Goal: Ask a question: Seek information or help from site administrators or community

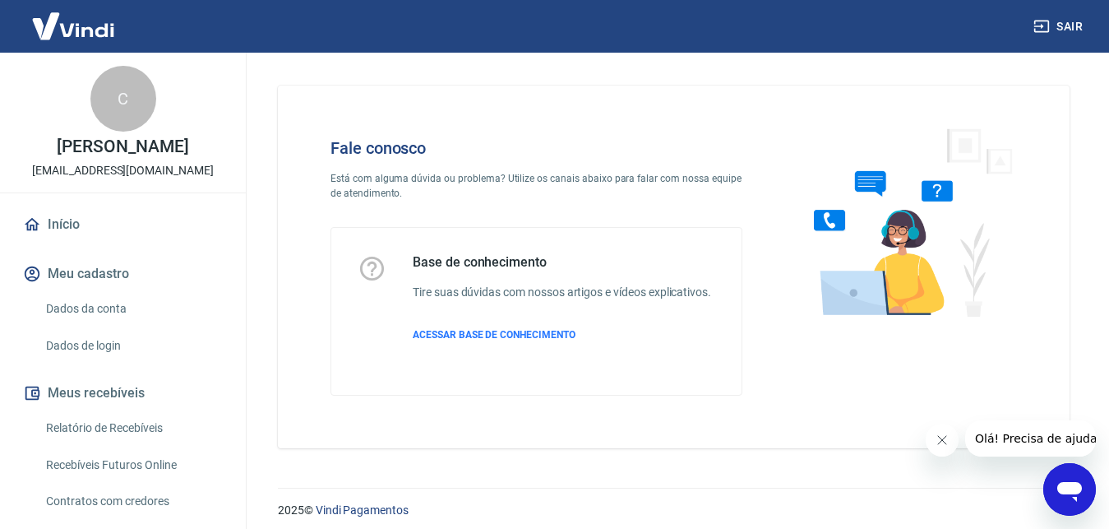
click at [1055, 480] on icon "Abrir janela de mensagens" at bounding box center [1070, 489] width 30 height 30
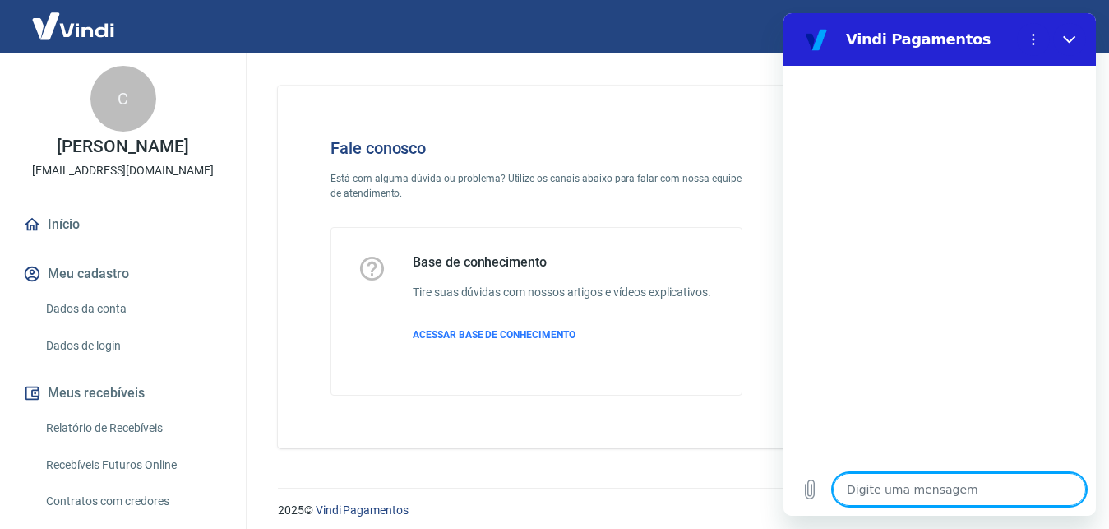
click at [954, 502] on textarea at bounding box center [959, 489] width 253 height 33
type textarea "o"
type textarea "x"
type textarea "oi"
type textarea "x"
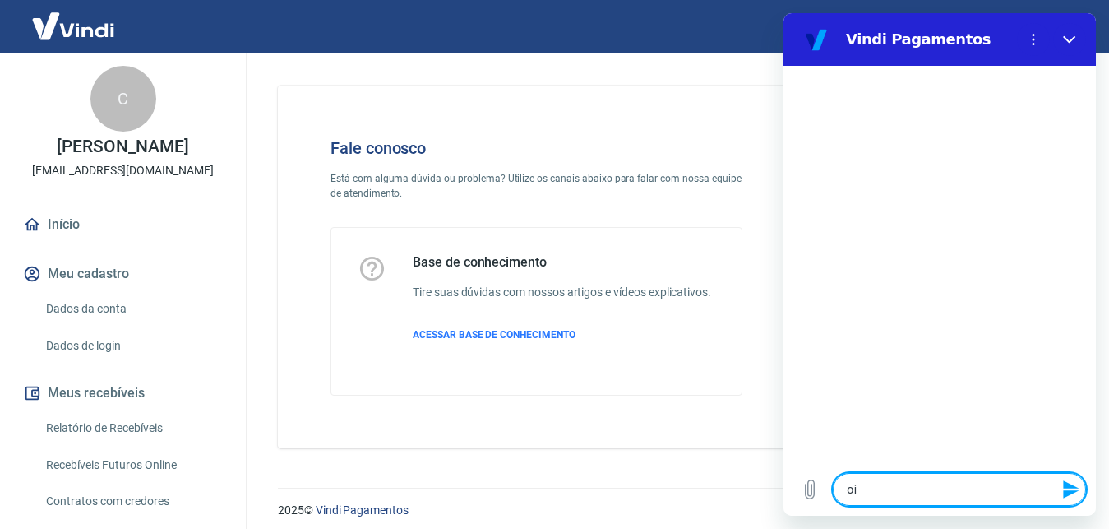
type textarea "oii"
type textarea "x"
type textarea "oiii"
type textarea "x"
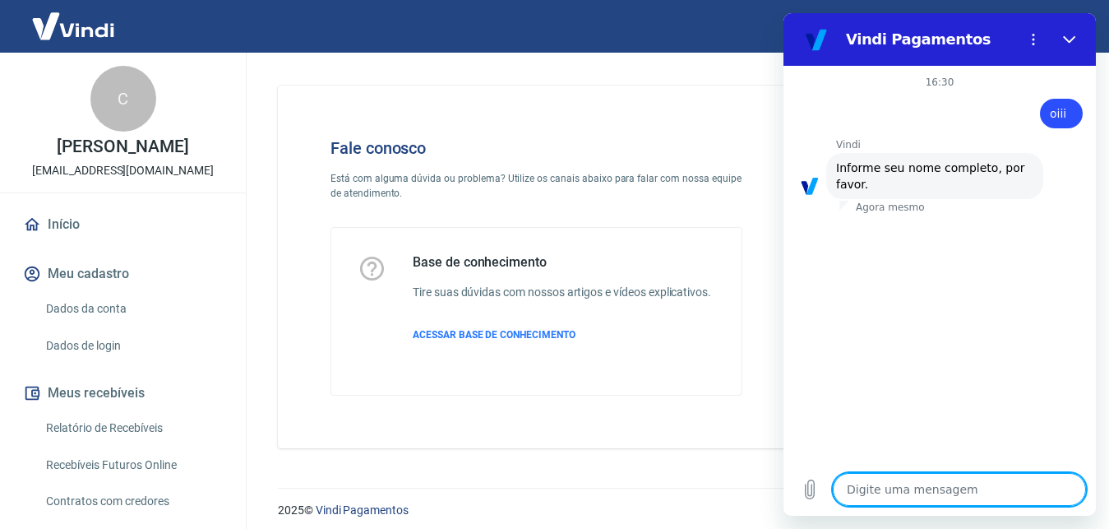
click at [943, 482] on textarea at bounding box center [959, 489] width 253 height 33
type textarea "c"
type textarea "x"
type textarea "ca"
type textarea "x"
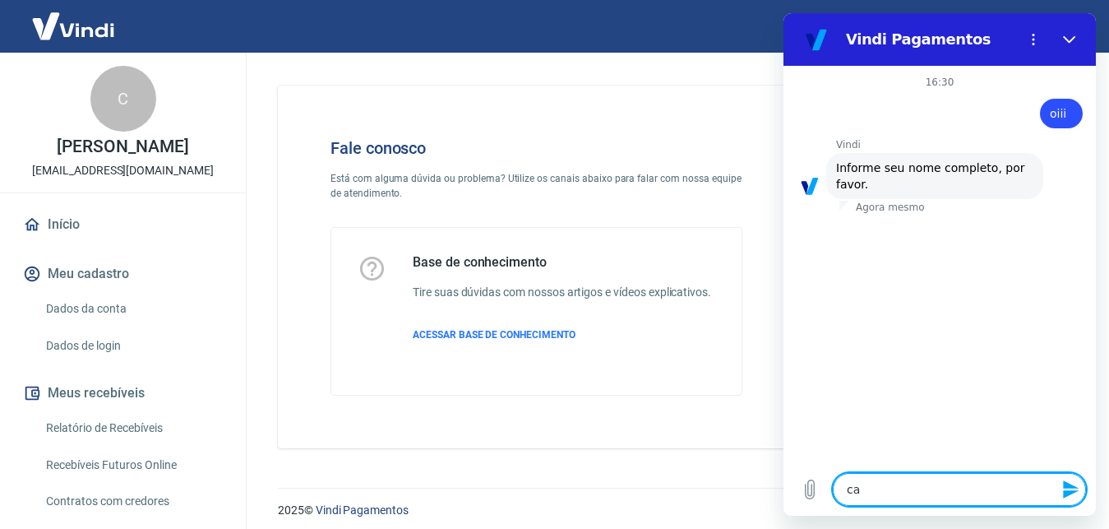
type textarea "car"
type textarea "x"
type textarea "[PERSON_NAME]"
type textarea "x"
type textarea "carlo"
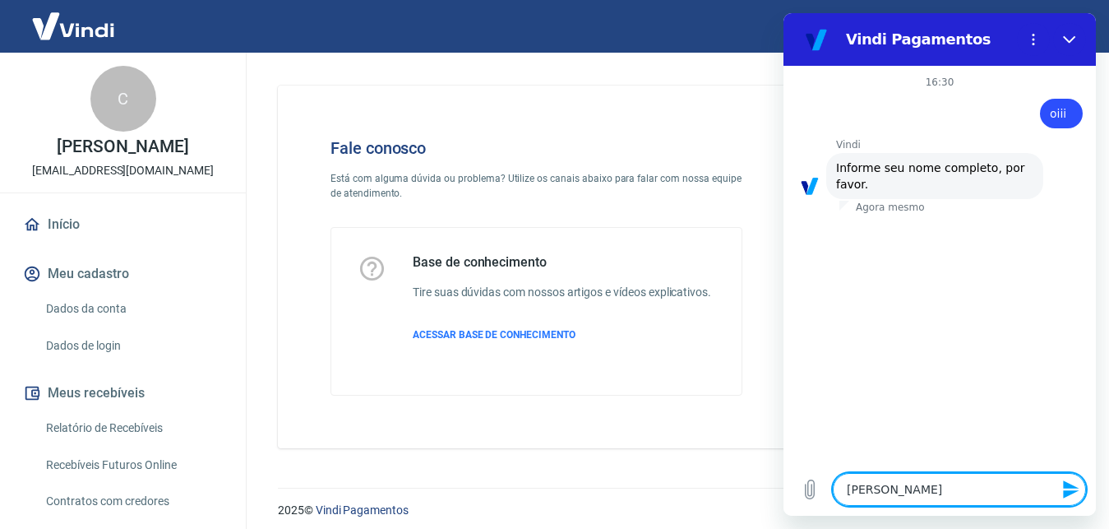
type textarea "x"
type textarea "[PERSON_NAME]"
type textarea "x"
type textarea "[PERSON_NAME]"
type textarea "x"
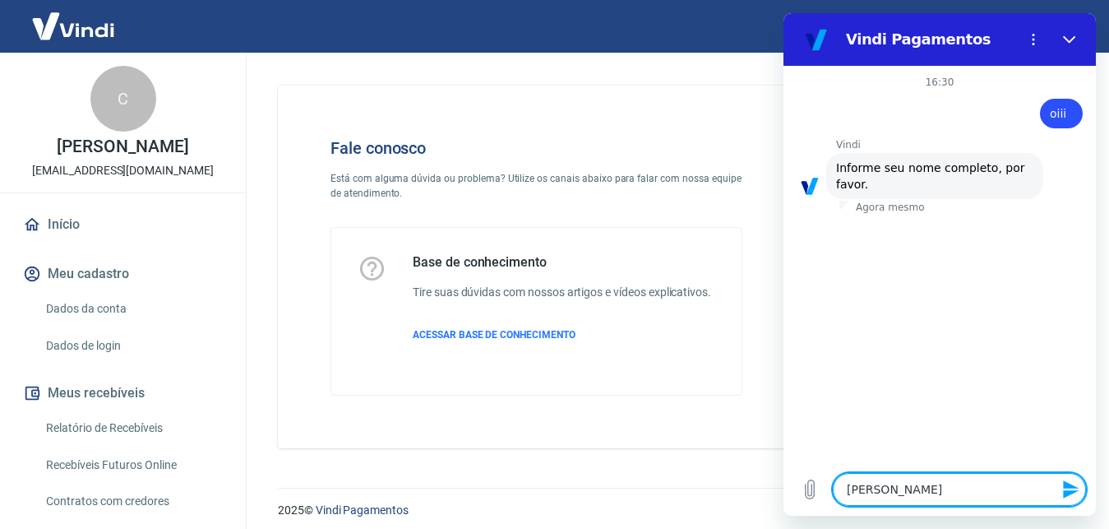
type textarea "[PERSON_NAME]"
type textarea "x"
type textarea "[PERSON_NAME]"
type textarea "x"
type textarea "[PERSON_NAME]"
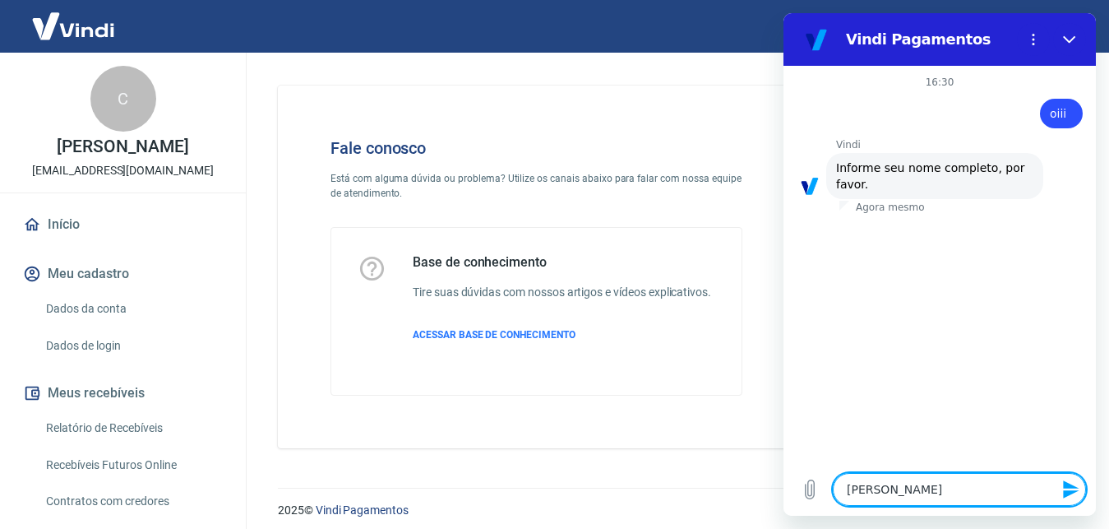
type textarea "x"
type textarea "[PERSON_NAME]"
type textarea "x"
type textarea "[PERSON_NAME]"
type textarea "x"
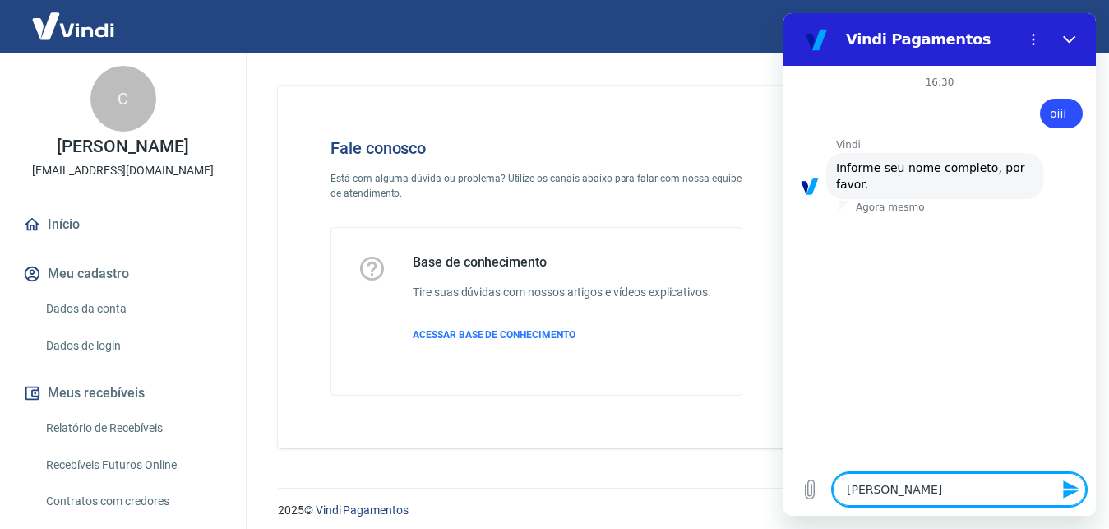
type textarea "[PERSON_NAME]"
type textarea "x"
type textarea "[PERSON_NAME]"
type textarea "x"
type textarea "[PERSON_NAME]"
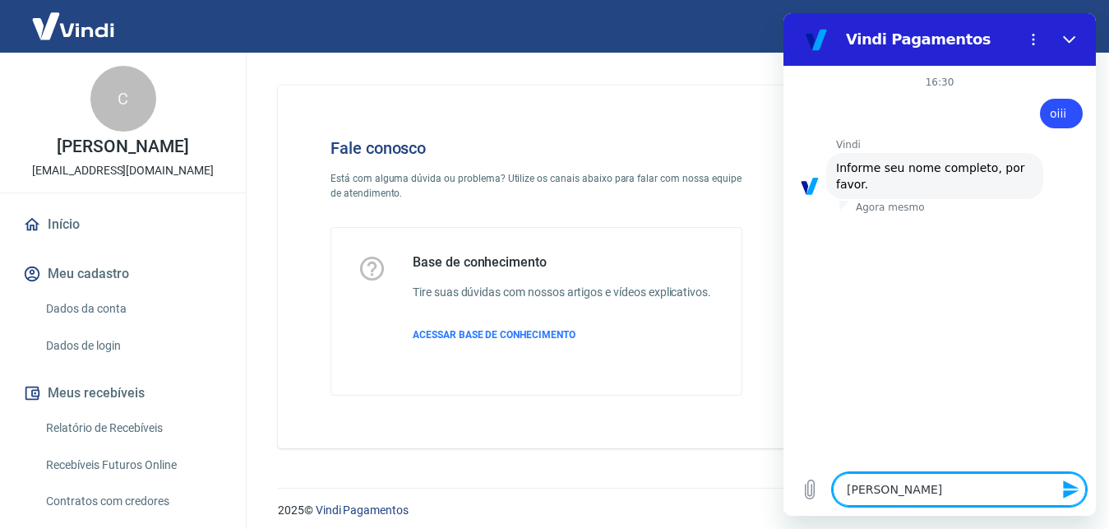
type textarea "x"
type textarea "[PERSON_NAME]"
type textarea "x"
type textarea "[PERSON_NAME]"
type textarea "x"
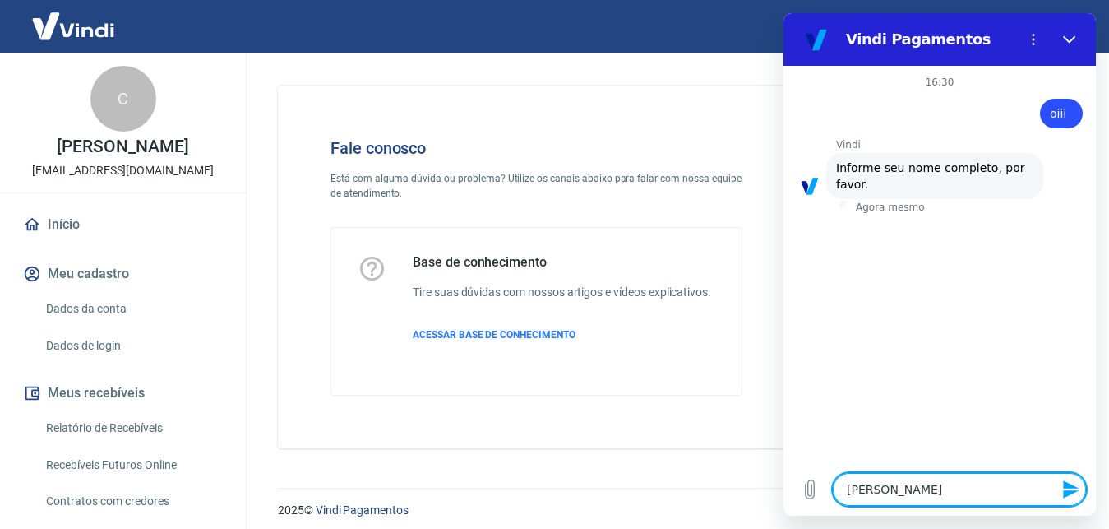
type textarea "[PERSON_NAME]"
type textarea "x"
type textarea "[PERSON_NAME]"
type textarea "x"
type textarea "[PERSON_NAME]"
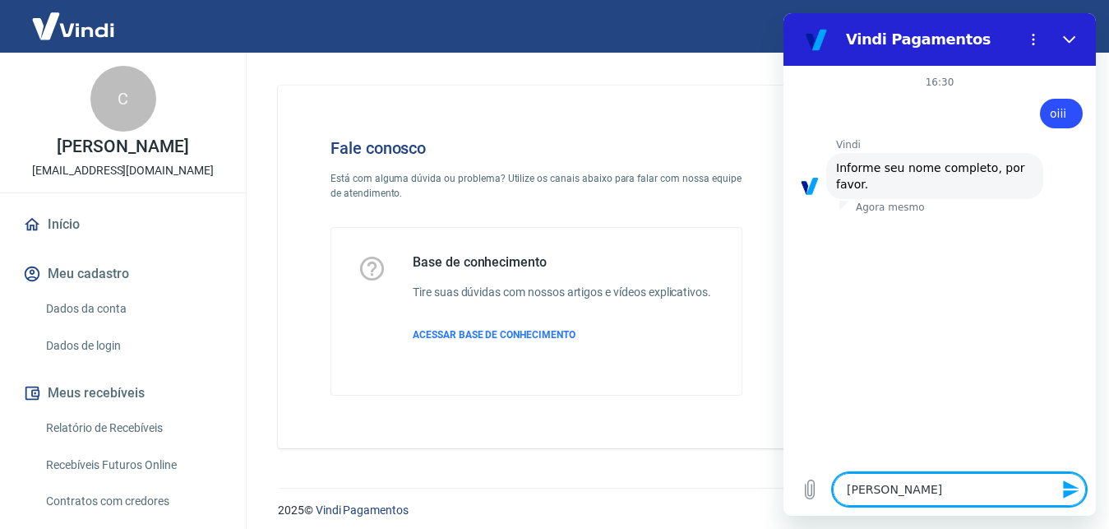
type textarea "x"
type textarea "[PERSON_NAME]"
type textarea "x"
type textarea "[PERSON_NAME]"
type textarea "x"
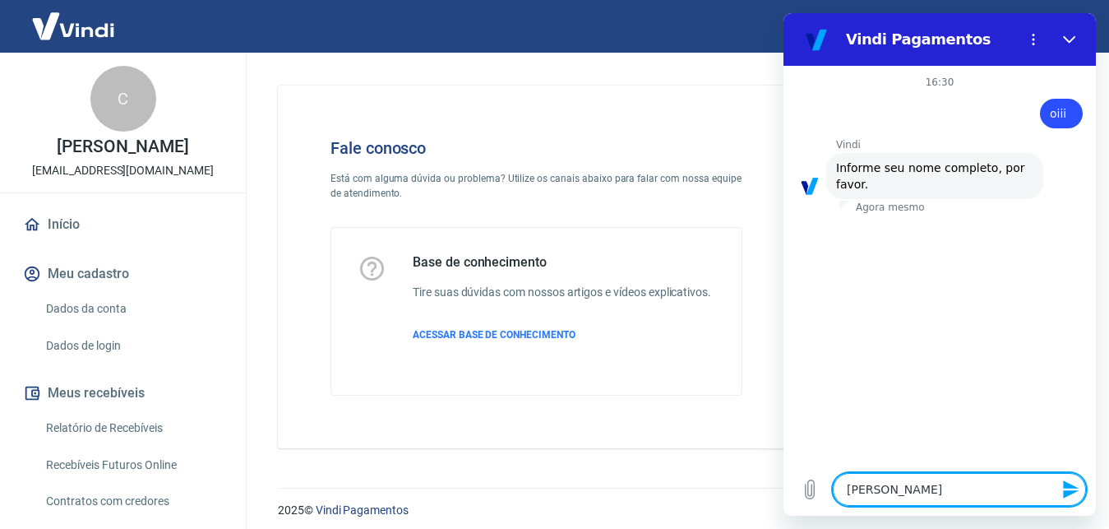
type textarea "[PERSON_NAME]"
type textarea "x"
type textarea "[PERSON_NAME]"
type textarea "x"
type textarea "[PERSON_NAME]"
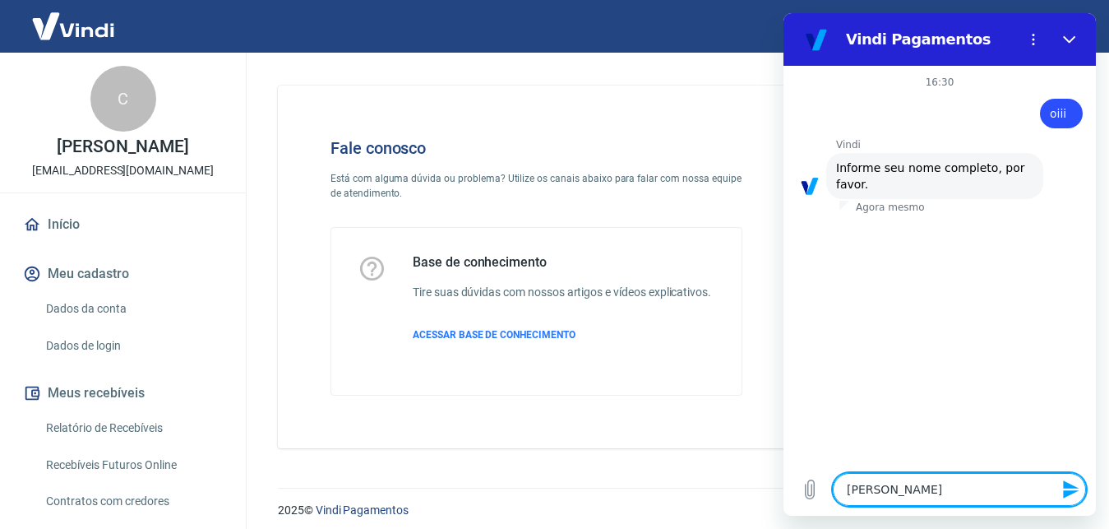
type textarea "x"
type textarea "[PERSON_NAME]"
type textarea "x"
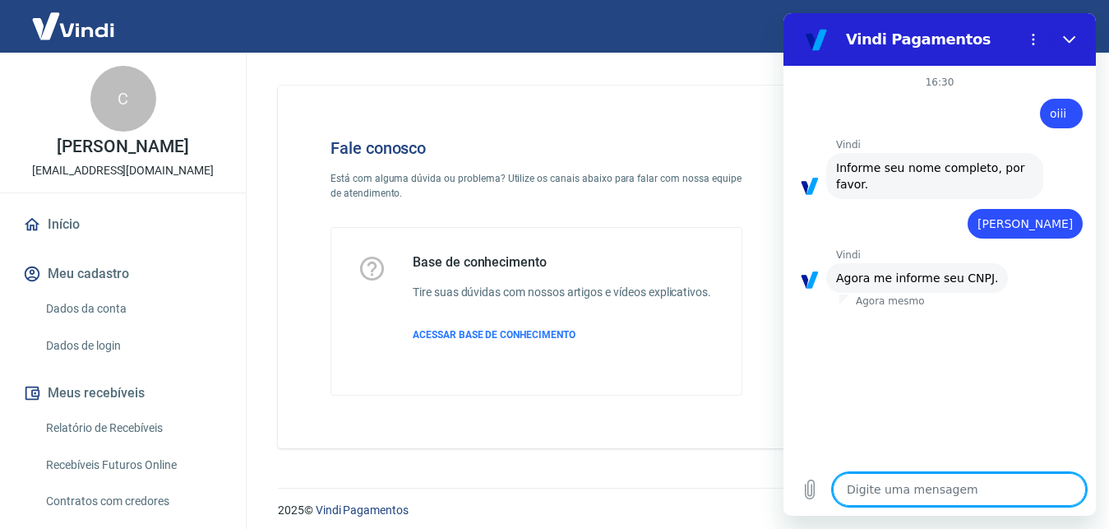
type textarea "x"
click at [877, 485] on textarea at bounding box center [959, 489] width 253 height 33
paste textarea "10.639.994/0001-44"
type textarea "10.639.994/0001-44"
type textarea "x"
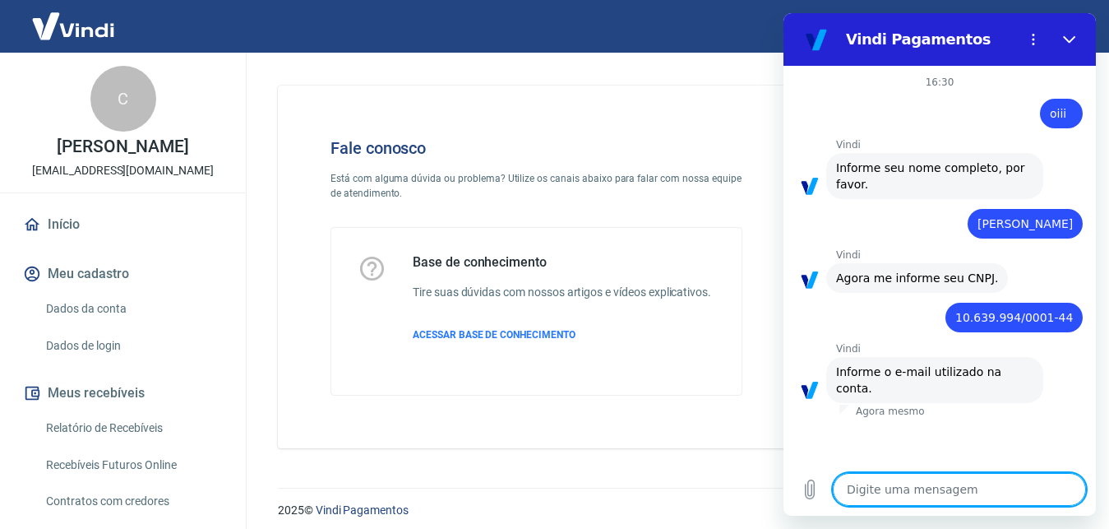
type textarea "x"
paste textarea "[EMAIL_ADDRESS][DOMAIN_NAME]"
type textarea "[EMAIL_ADDRESS][DOMAIN_NAME]"
type textarea "x"
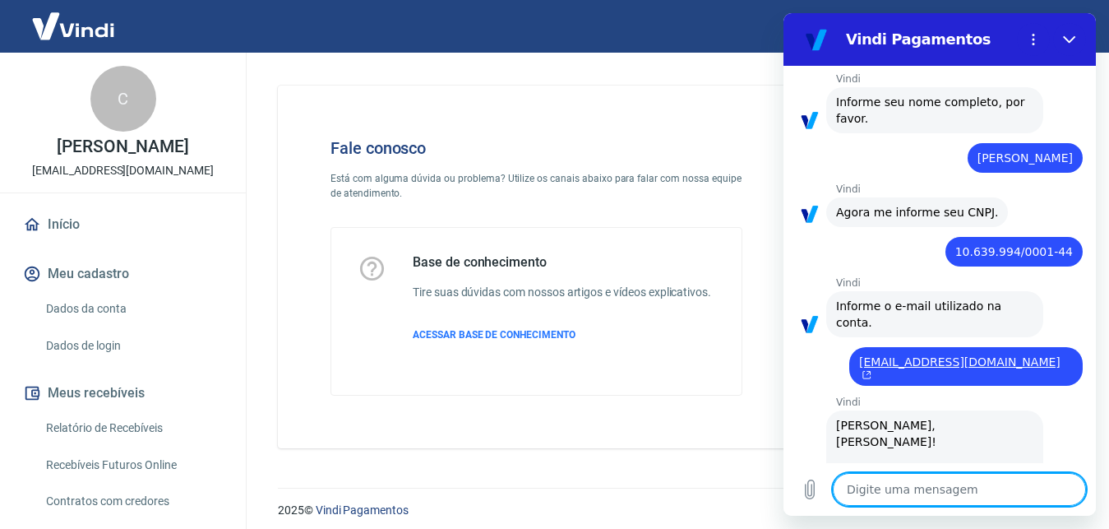
scroll to position [409, 0]
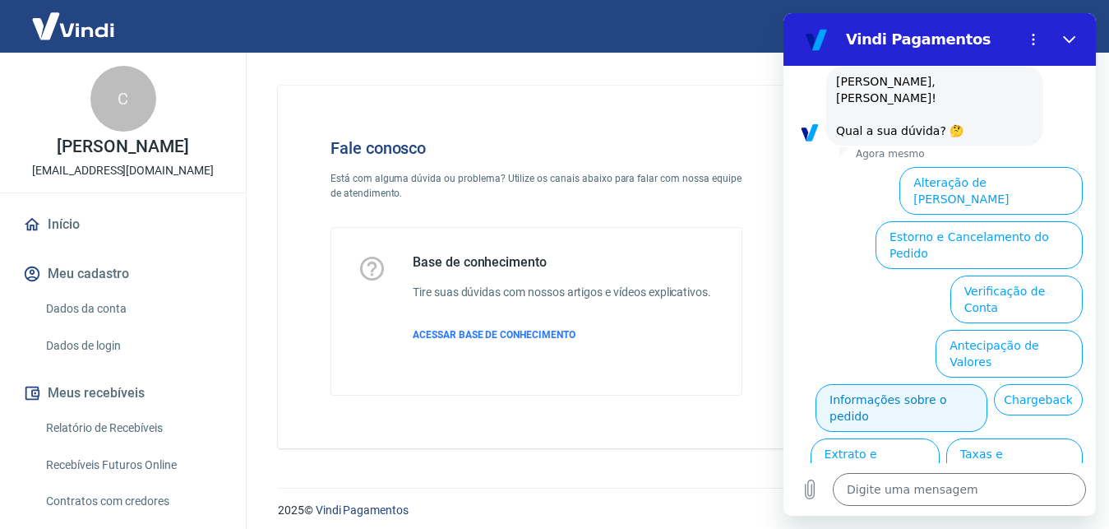
click at [987, 384] on button "Informações sobre o pedido" at bounding box center [901, 408] width 172 height 48
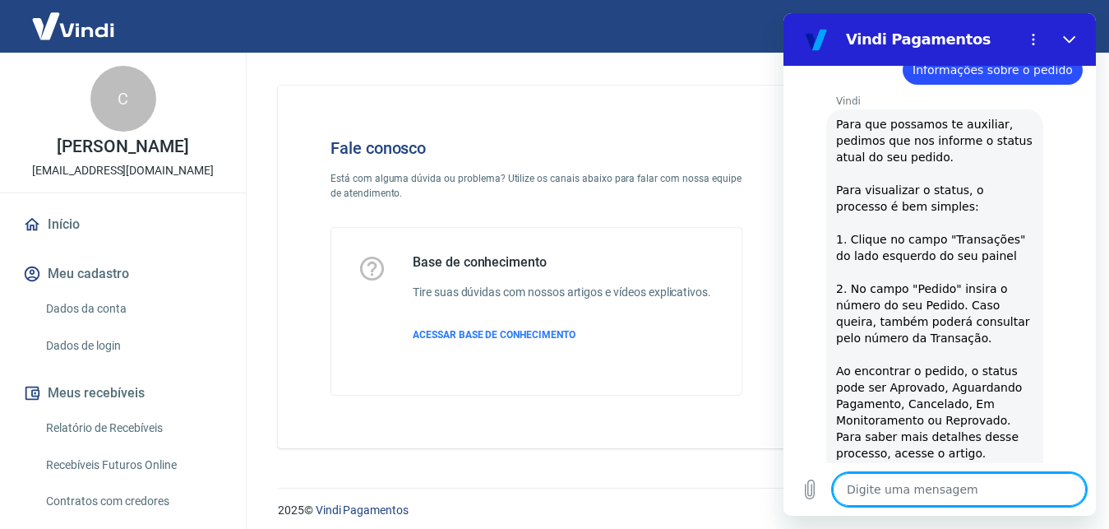
scroll to position [626, 0]
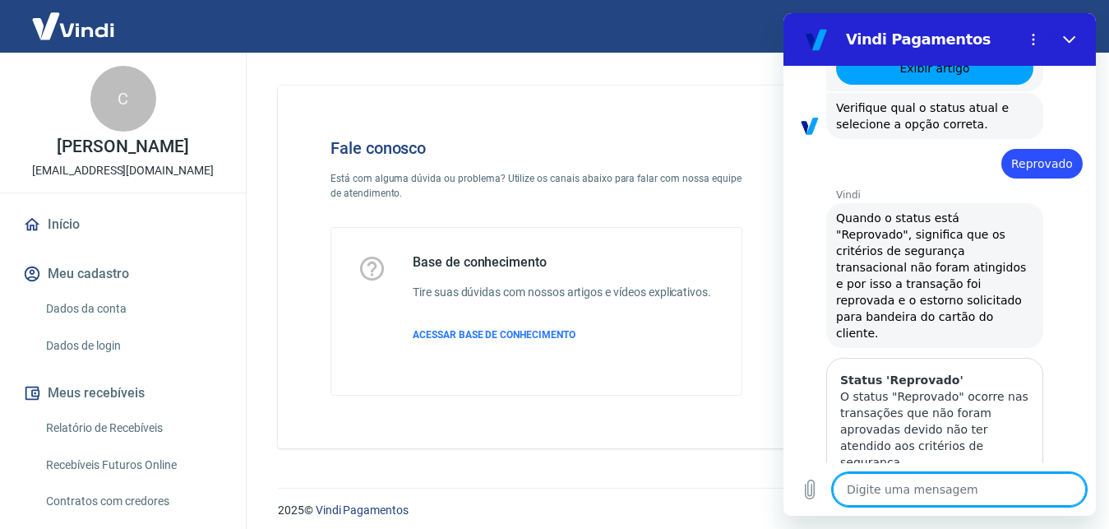
scroll to position [1075, 0]
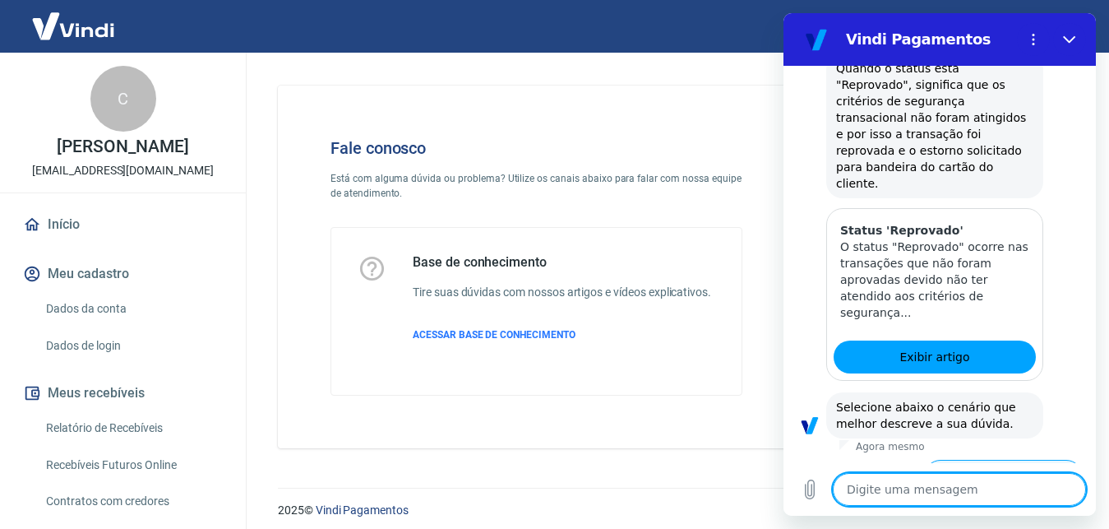
click at [996, 459] on button "Qual o motivo da reprova" at bounding box center [1003, 483] width 159 height 48
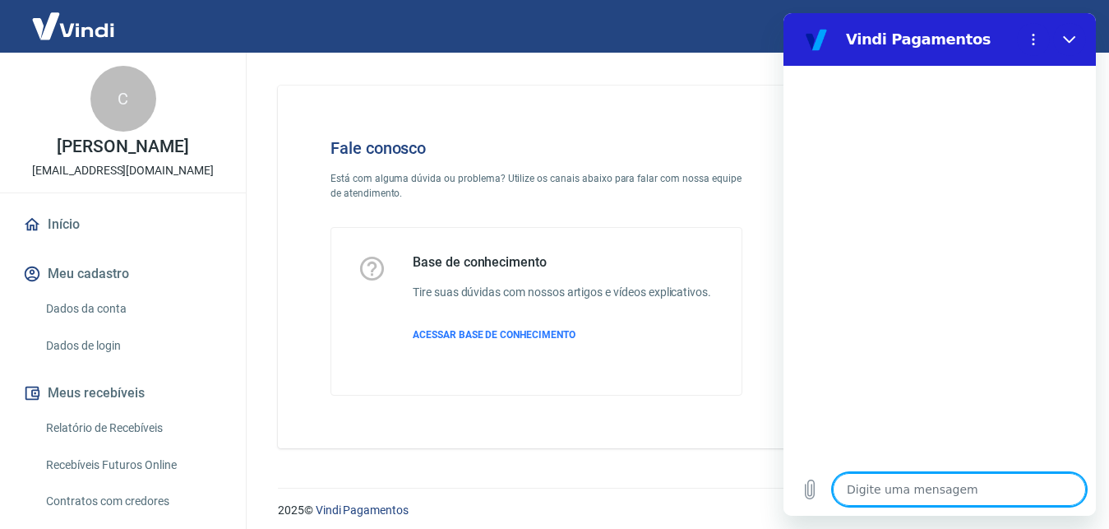
scroll to position [1585, 0]
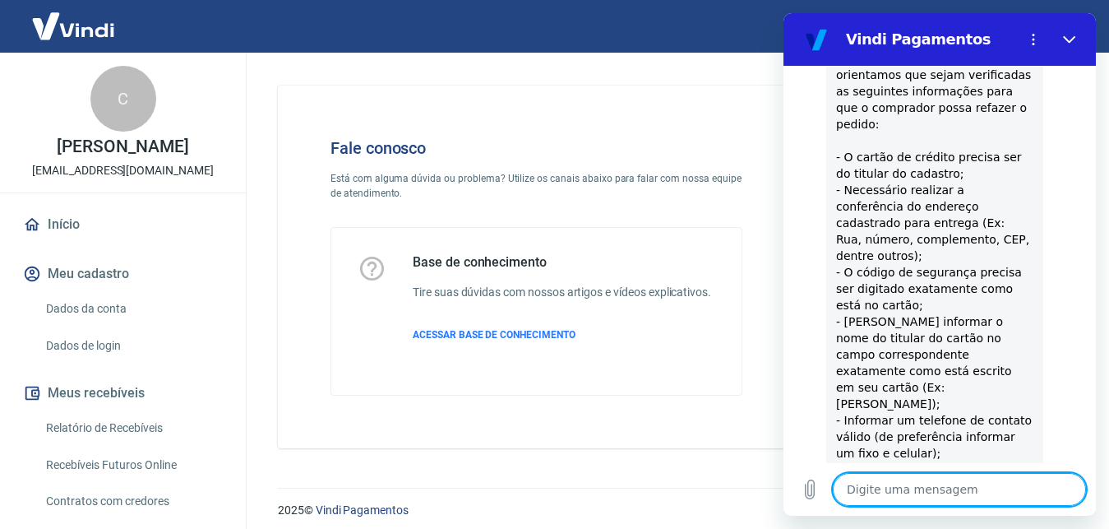
scroll to position [1586, 0]
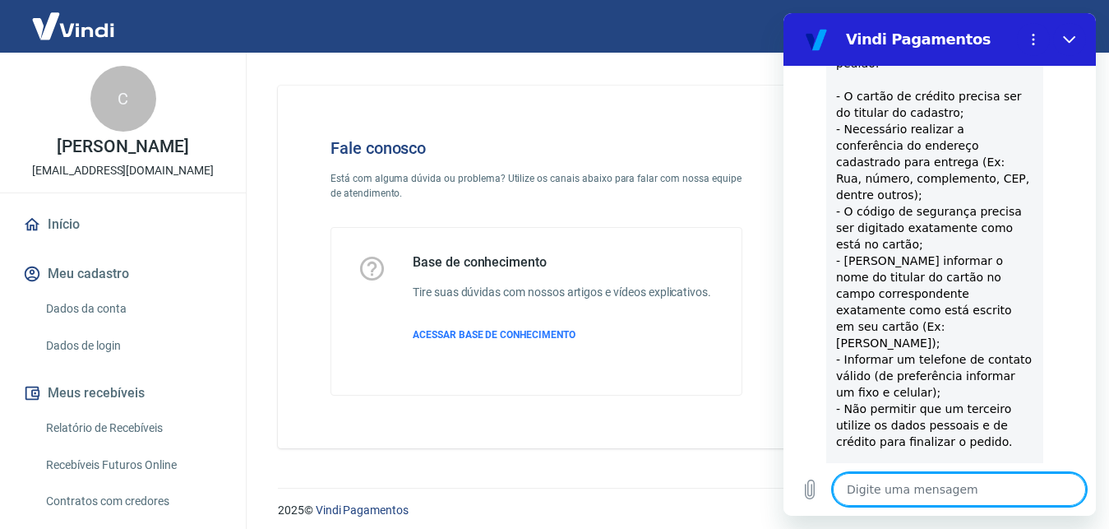
type textarea "x"
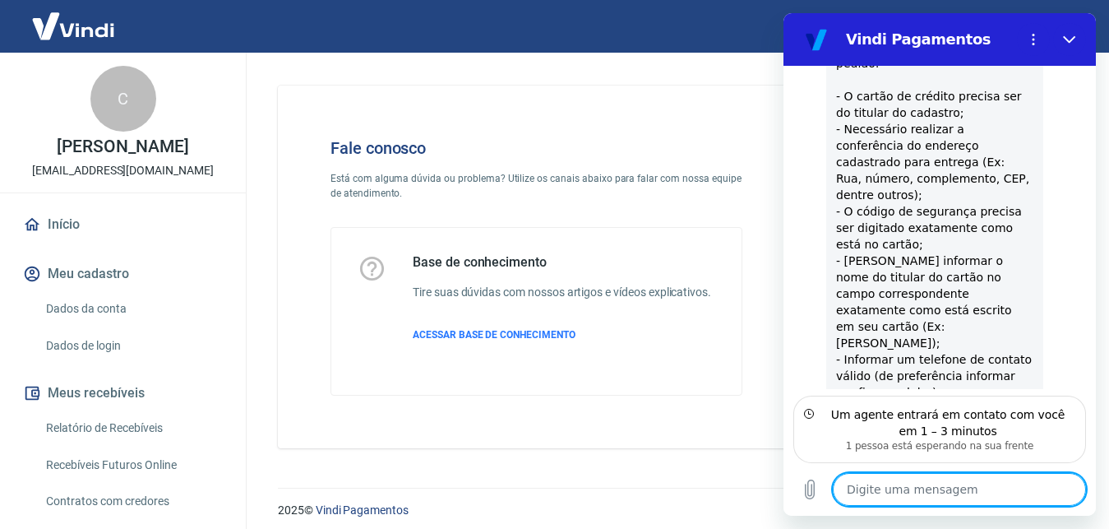
scroll to position [1718, 0]
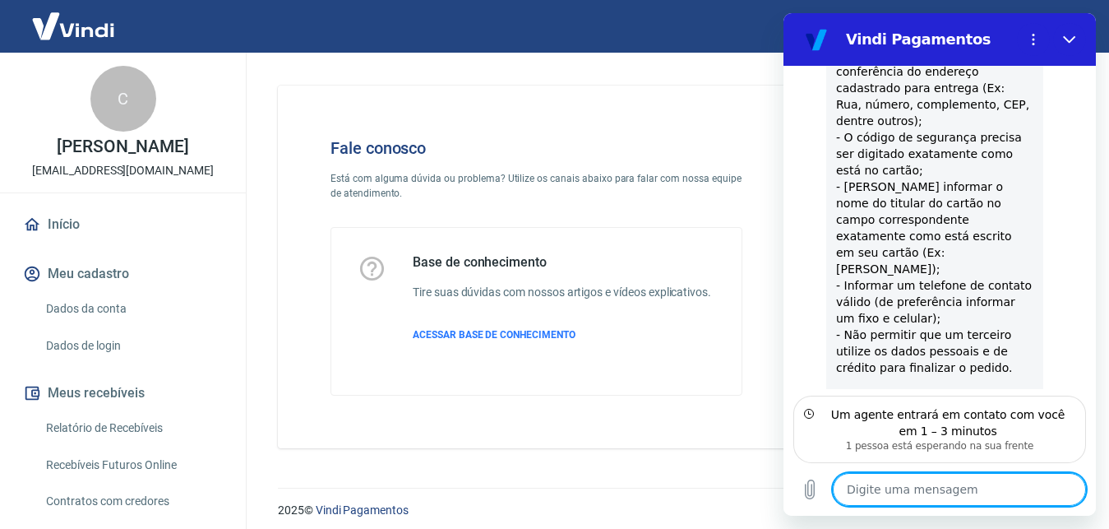
click at [981, 500] on textarea at bounding box center [959, 489] width 253 height 33
type textarea "p"
type textarea "x"
type textarea "pr"
type textarea "x"
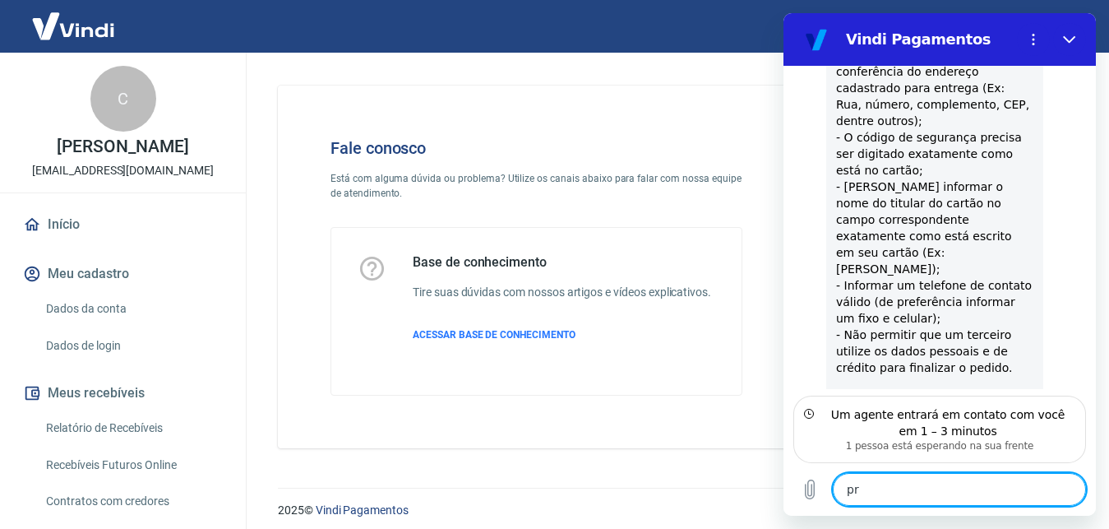
type textarea "pre"
type textarea "x"
type textarea "preci"
type textarea "x"
type textarea "precis"
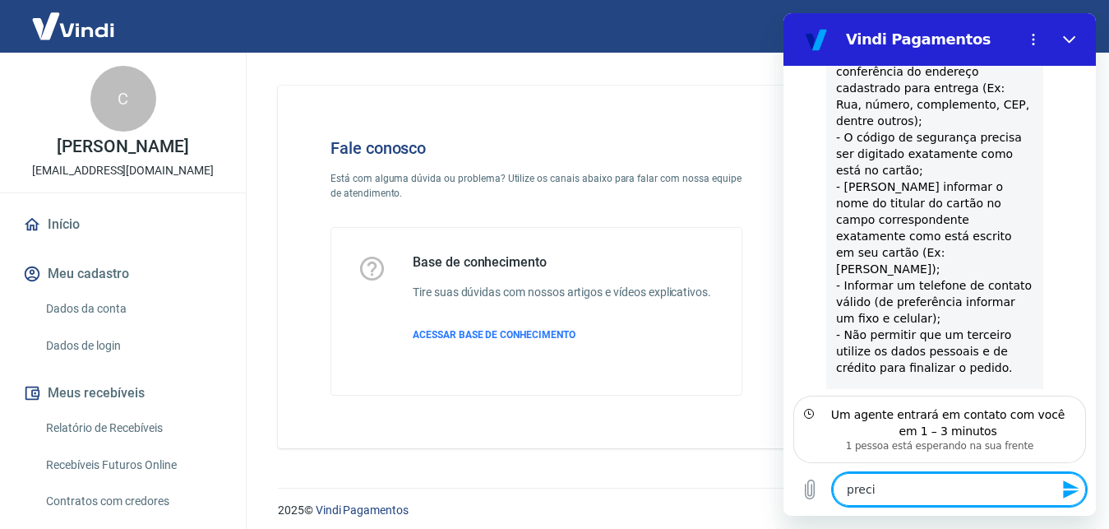
type textarea "x"
type textarea "preciso"
type textarea "x"
type textarea "preciso d"
type textarea "x"
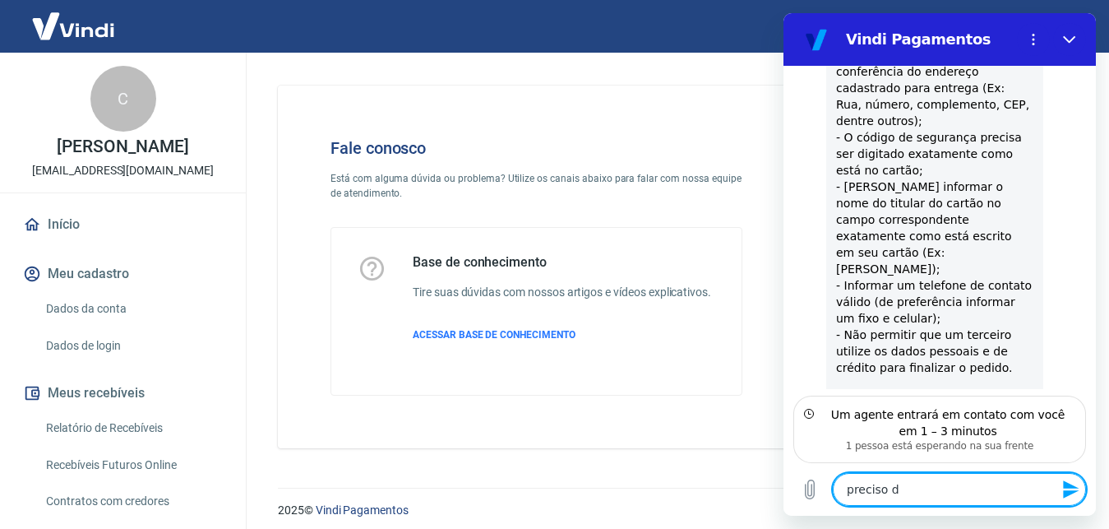
type textarea "preciso de"
type textarea "x"
type textarea "preciso de"
type textarea "x"
type textarea "preciso de u"
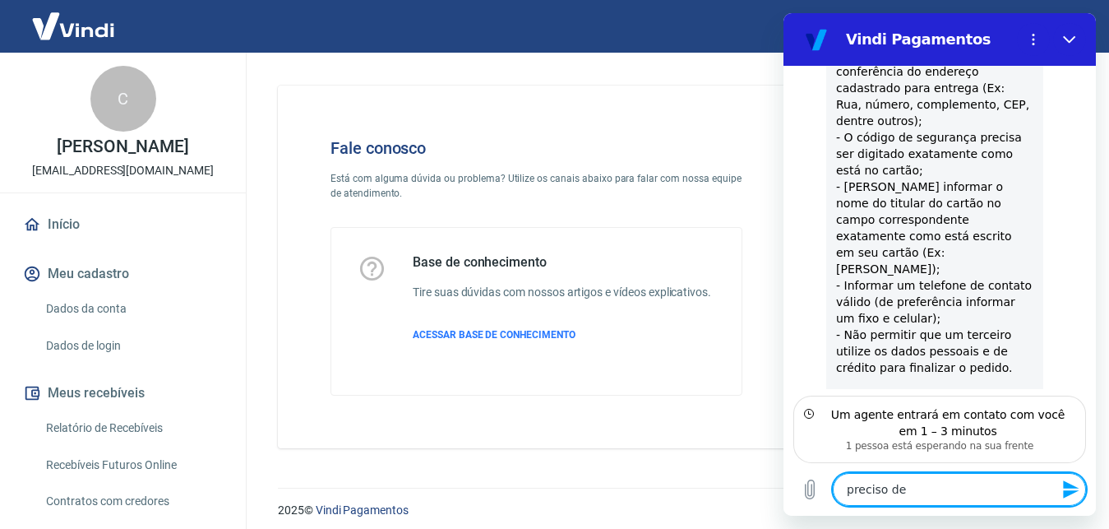
type textarea "x"
type textarea "preciso de um"
type textarea "x"
type textarea "preciso de uma"
type textarea "x"
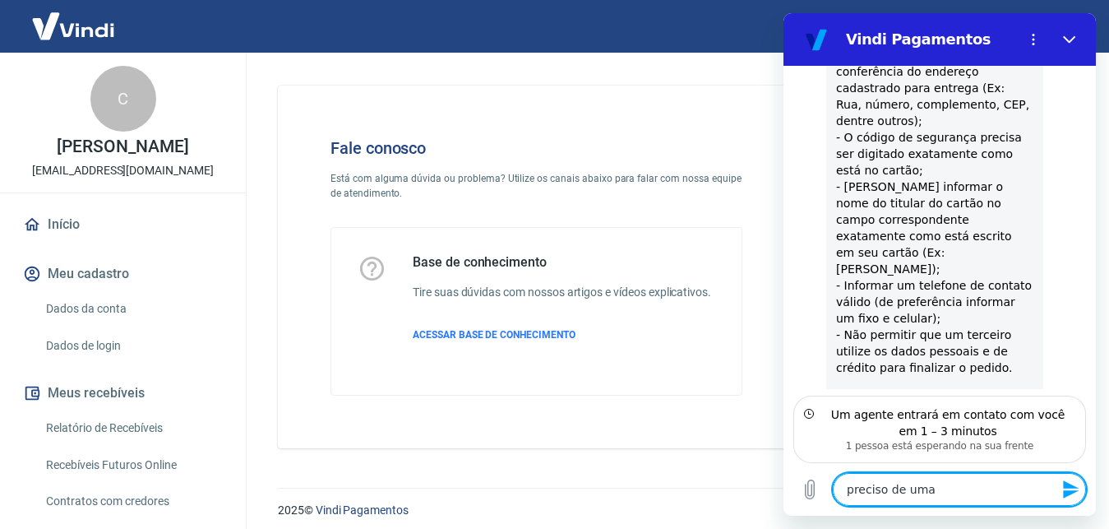
type textarea "preciso de uma"
type textarea "x"
type textarea "preciso de uma a"
type textarea "x"
type textarea "preciso de uma aj"
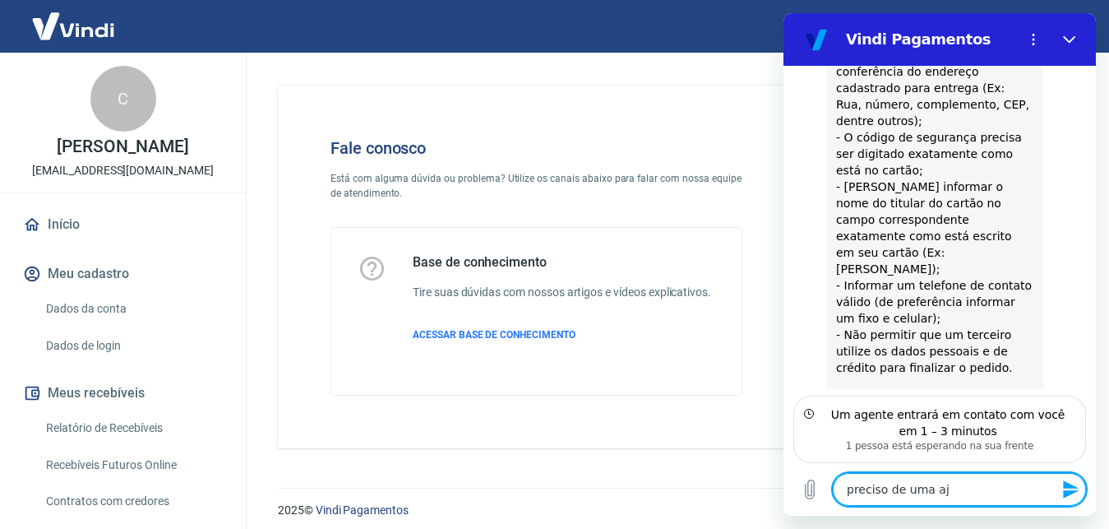
type textarea "x"
type textarea "preciso de uma aju"
type textarea "x"
type textarea "preciso de uma ajud"
type textarea "x"
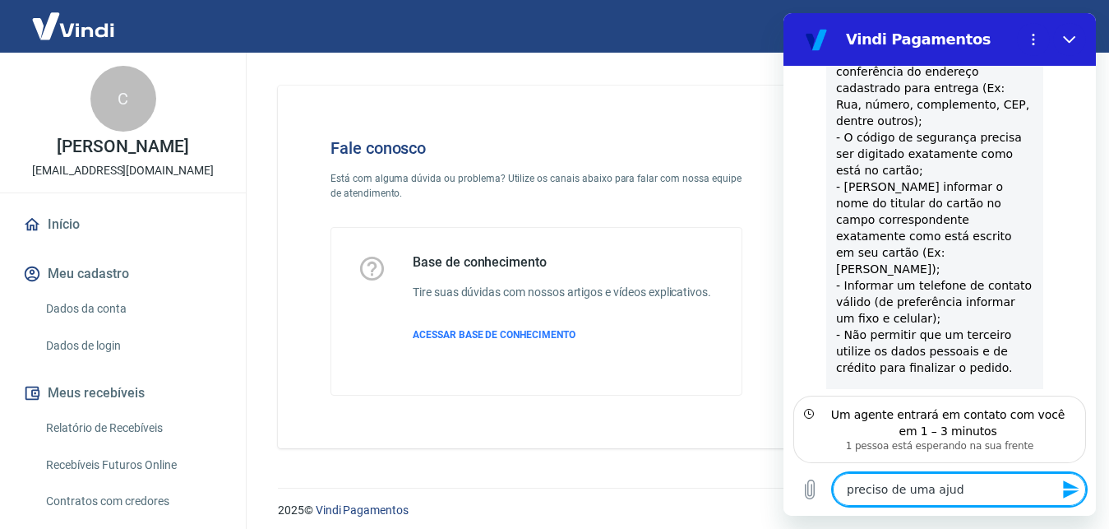
type textarea "preciso de uma ajuda"
type textarea "x"
type textarea "preciso de uma ajuda"
type textarea "x"
type textarea "preciso de uma ajuda m"
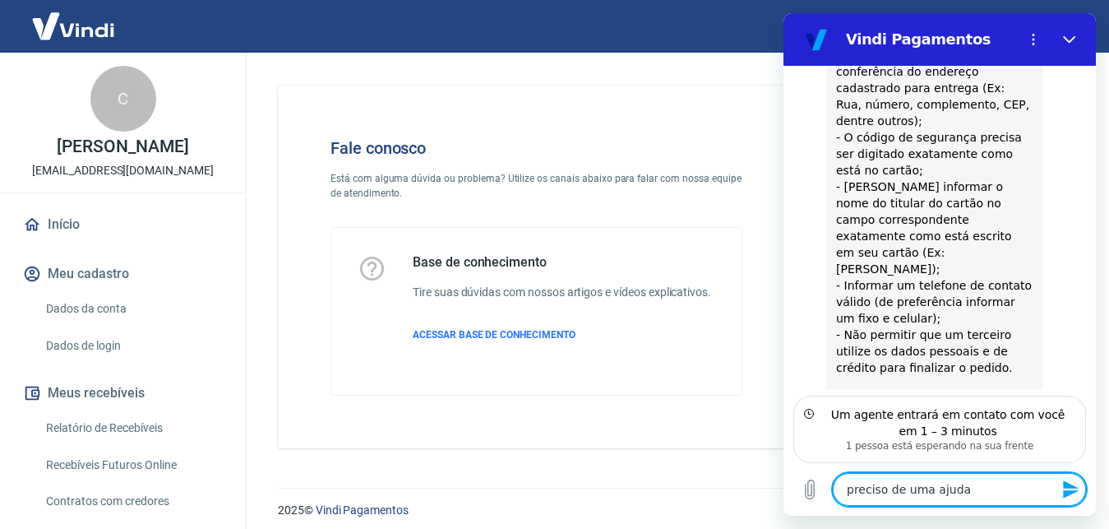
type textarea "x"
type textarea "preciso de uma ajuda mi"
type textarea "x"
type textarea "preciso de uma ajuda min"
type textarea "x"
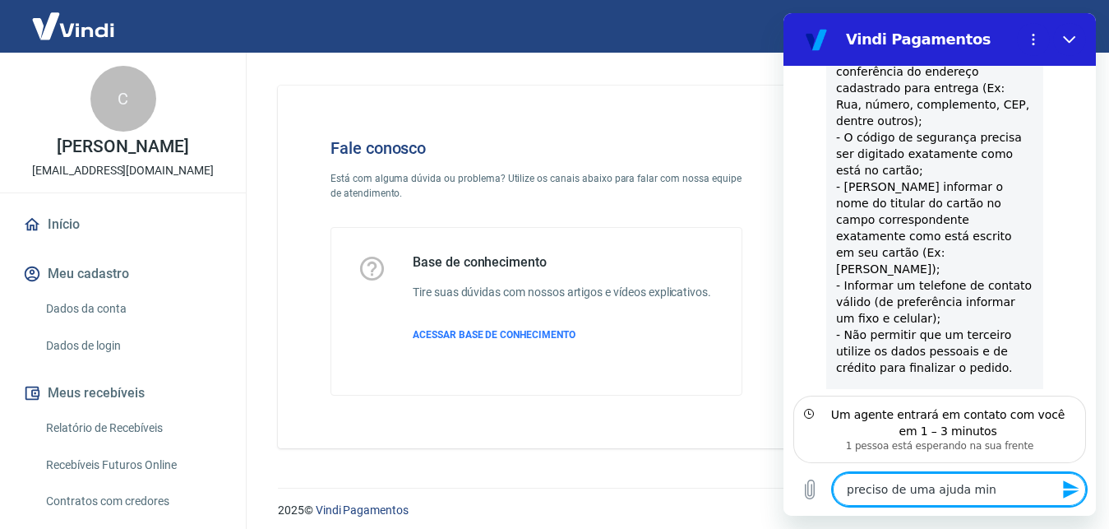
type textarea "preciso de uma ajuda minh"
type textarea "x"
type textarea "preciso de uma ajuda minha"
type textarea "x"
type textarea "preciso de uma ajuda minha"
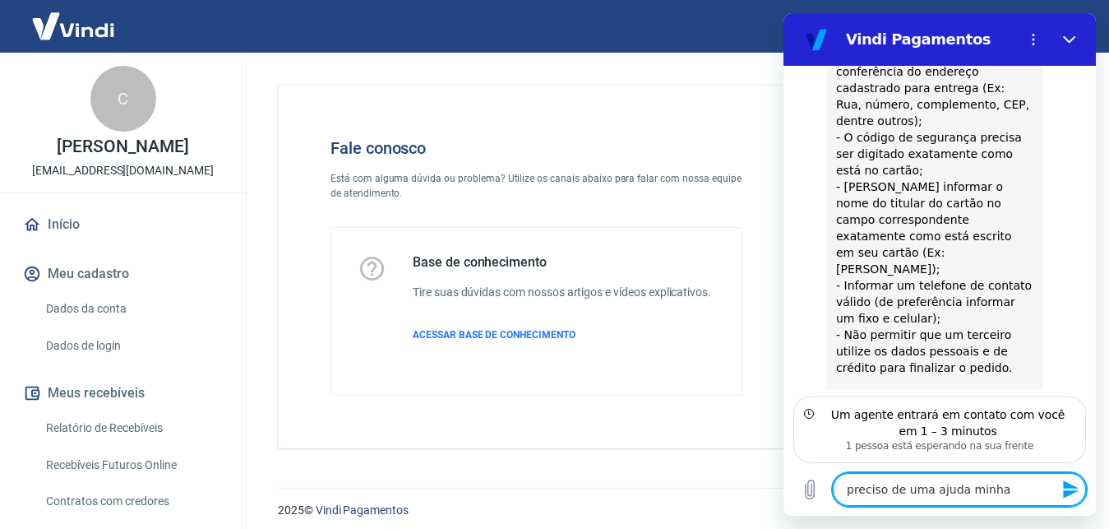
type textarea "x"
type textarea "preciso de uma ajuda minha c"
type textarea "x"
type textarea "preciso de uma ajuda minha cl"
type textarea "x"
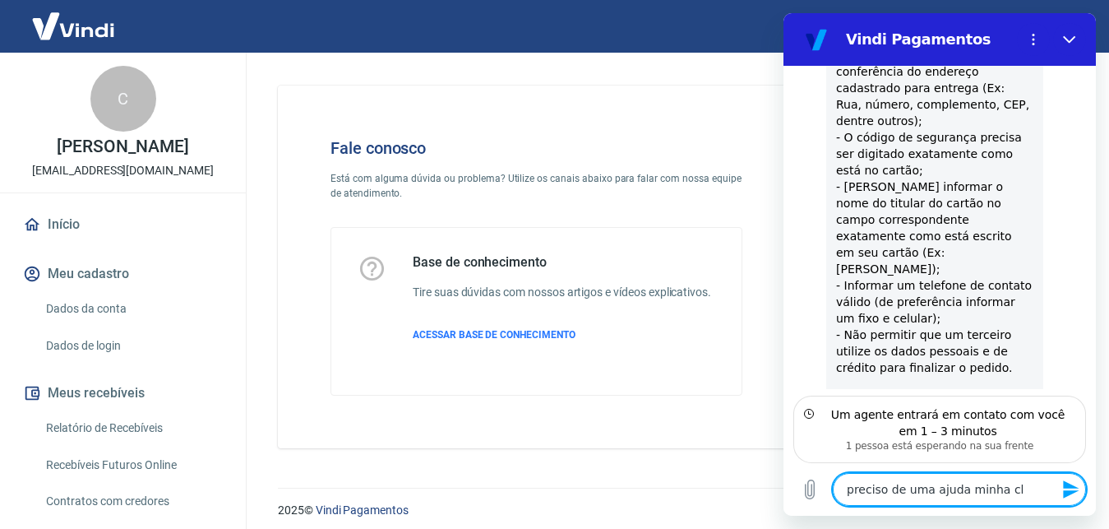
type textarea "preciso de uma ajuda minha cli"
type textarea "x"
type textarea "preciso de uma ajuda minha clie"
type textarea "x"
type textarea "preciso de uma ajuda minha clien"
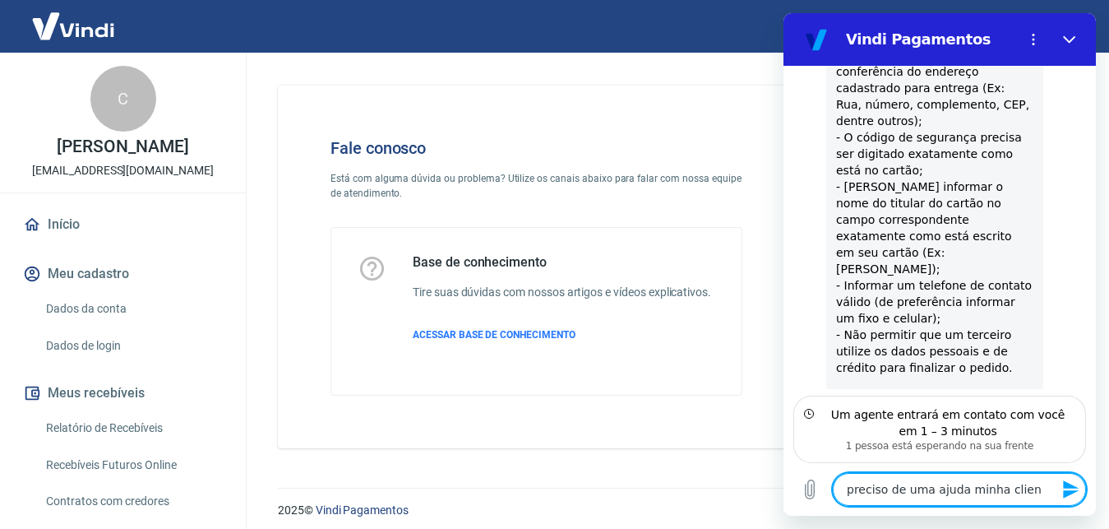
type textarea "x"
type textarea "preciso de uma ajuda minha client"
type textarea "x"
type textarea "preciso de uma ajuda minha cliente"
type textarea "x"
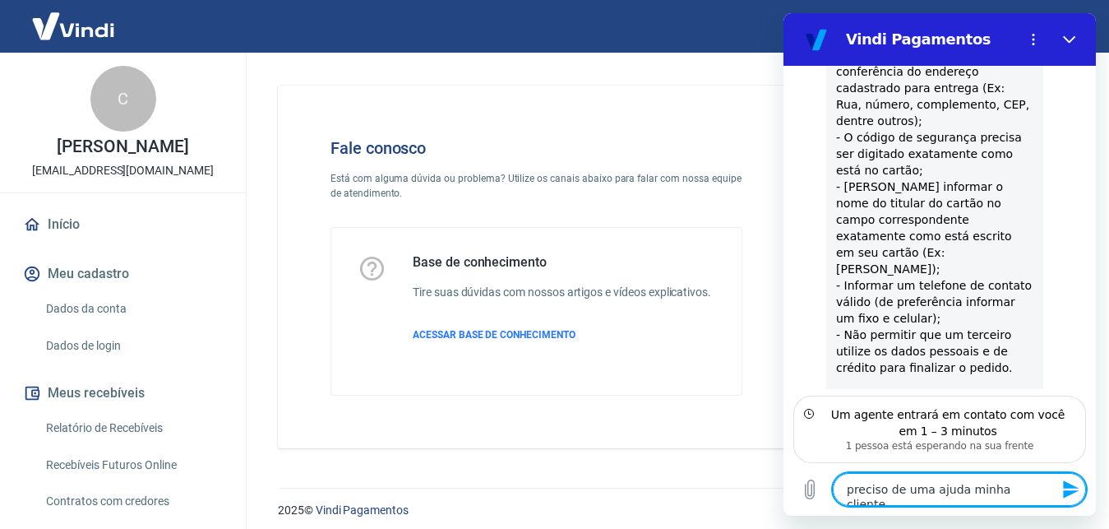
type textarea "preciso de uma ajuda minha cliente"
type textarea "x"
type textarea "preciso de uma ajuda minha cliente j"
type textarea "x"
type textarea "preciso de uma ajuda minha cliente já"
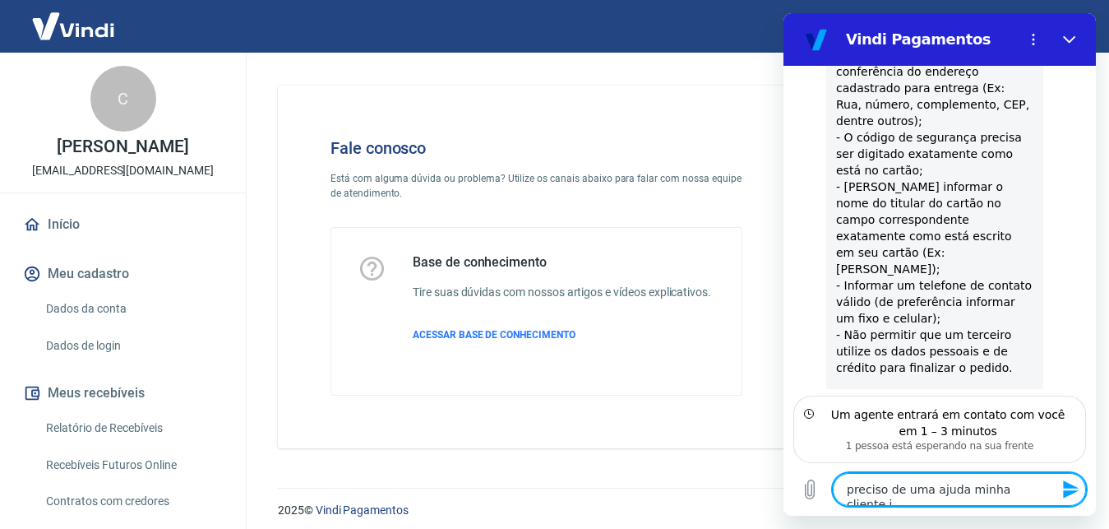
type textarea "x"
type textarea "preciso de uma ajuda minha cliente já"
type textarea "x"
type textarea "preciso de uma ajuda minha cliente já f"
type textarea "x"
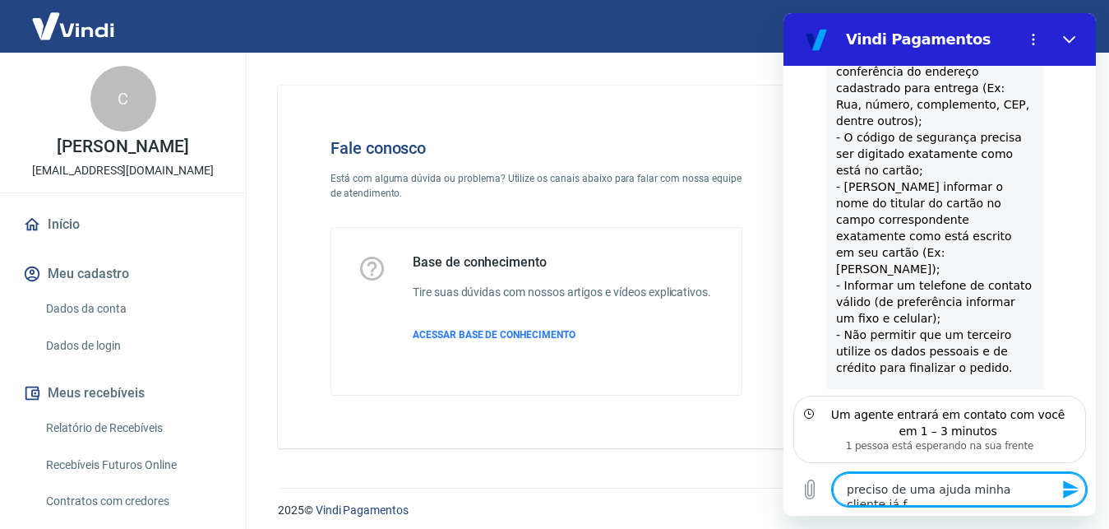
type textarea "preciso de uma ajuda minha cliente já fa"
type textarea "x"
type textarea "preciso de uma ajuda minha cliente já faz"
type textarea "x"
type textarea "preciso de uma ajuda minha cliente já faz"
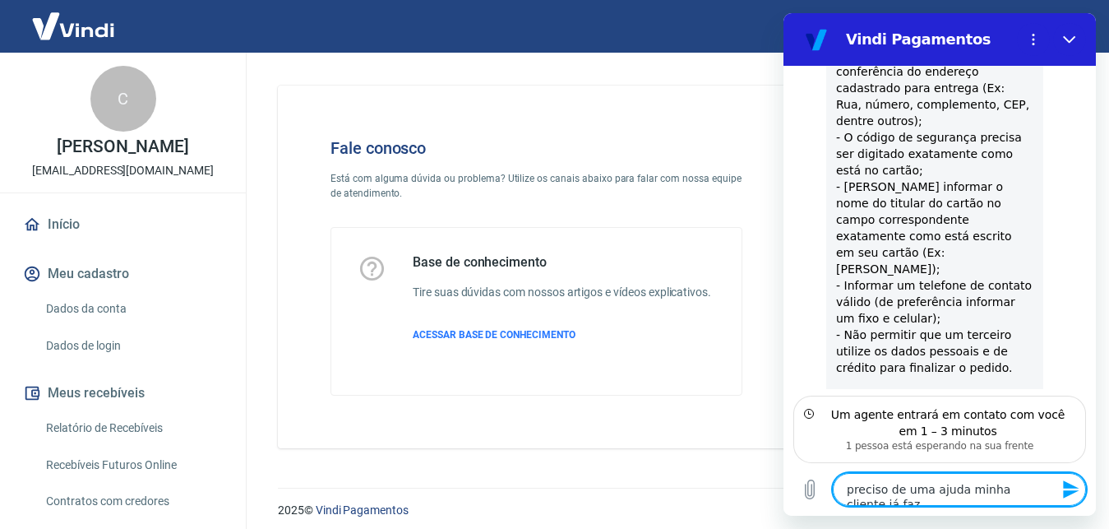
type textarea "x"
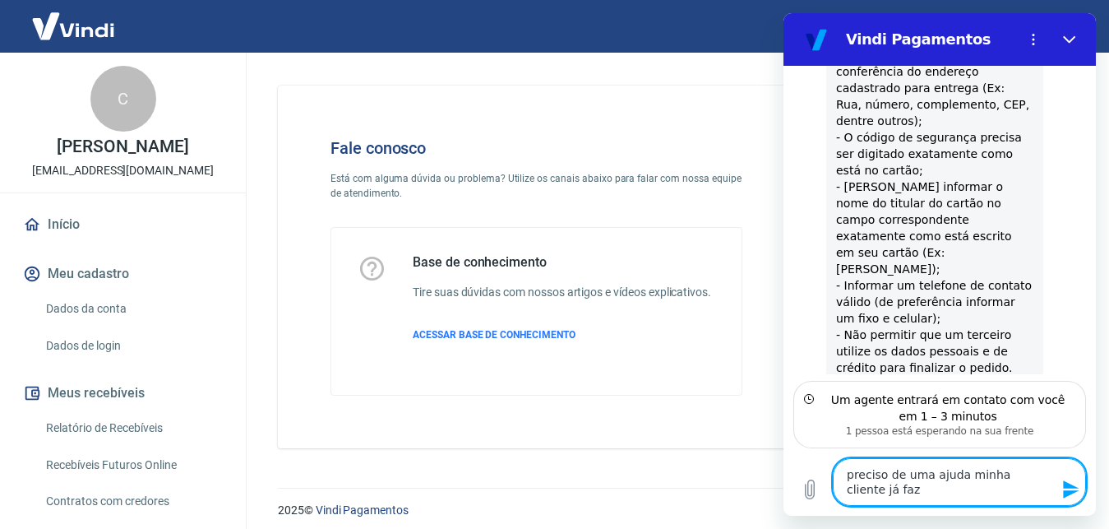
type textarea "preciso de uma ajuda minha cliente já faz c"
type textarea "x"
type textarea "preciso de uma ajuda minha cliente já faz co"
type textarea "x"
type textarea "preciso de uma ajuda minha cliente já faz com"
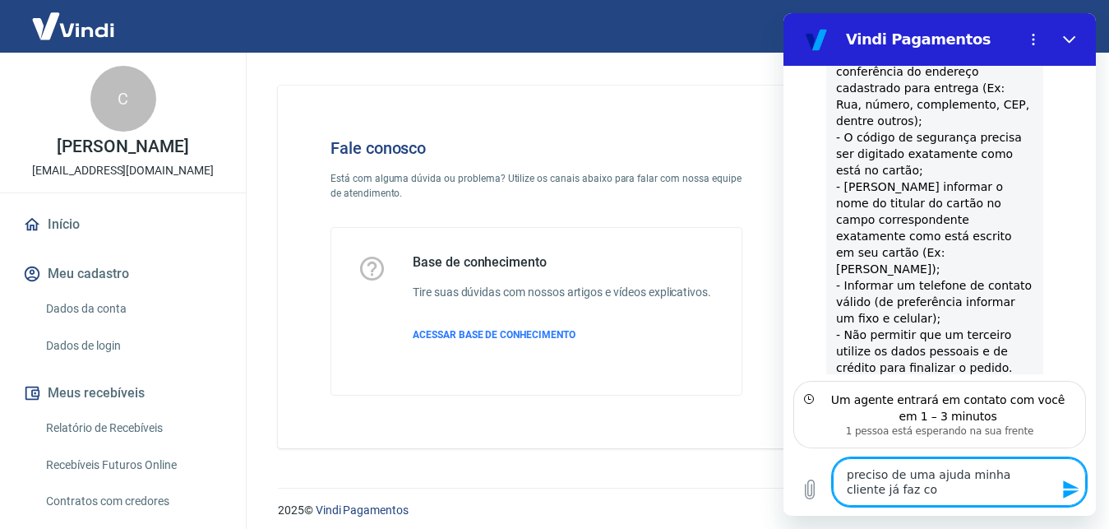
type textarea "x"
type textarea "preciso de uma ajuda minha cliente já faz comp"
type textarea "x"
type textarea "preciso de uma ajuda minha cliente já faz compr"
type textarea "x"
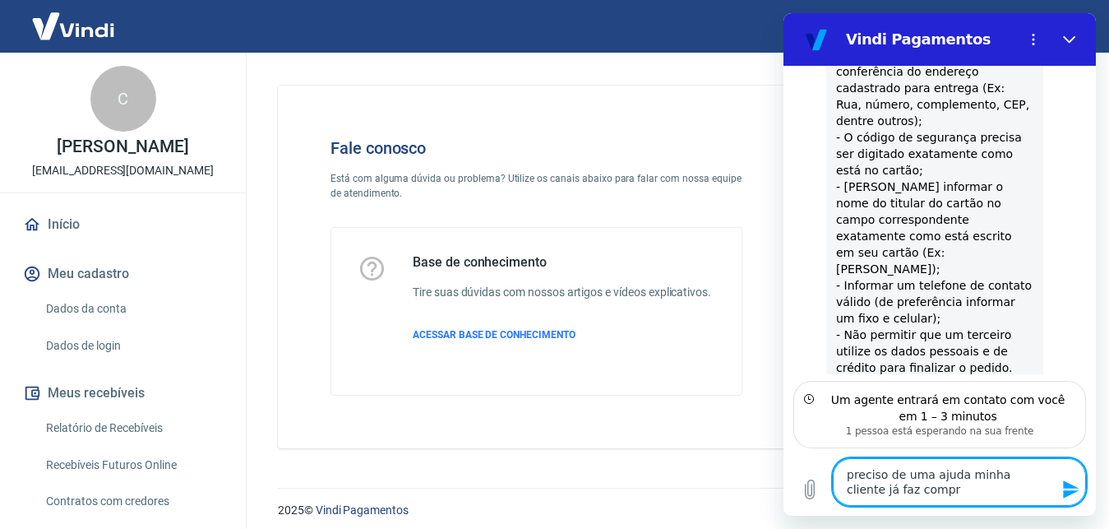
type textarea "preciso de uma ajuda minha cliente já faz compra"
type textarea "x"
type textarea "preciso de uma ajuda minha cliente já faz compras"
type textarea "x"
type textarea "preciso de uma ajuda minha cliente já faz compras"
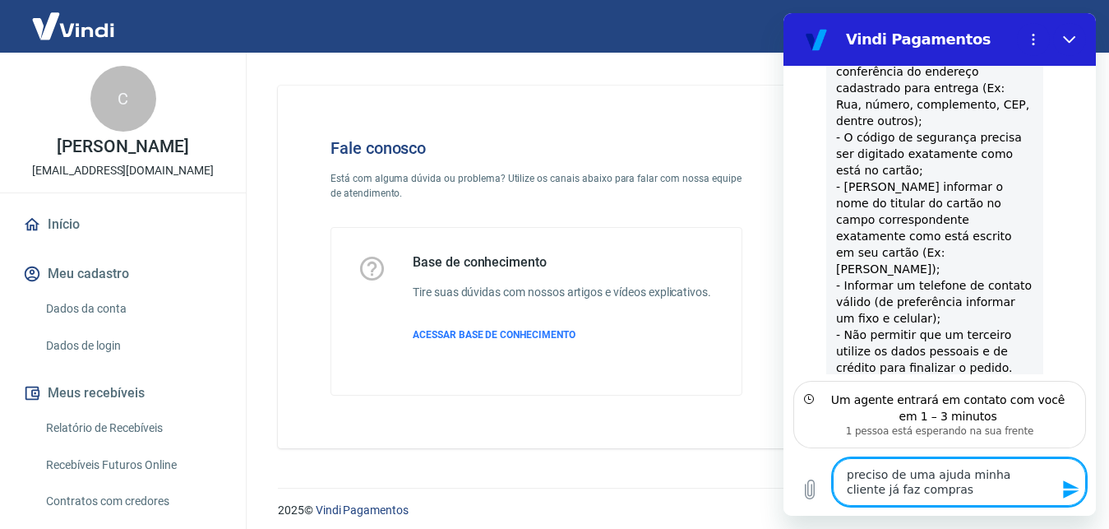
type textarea "x"
type textarea "preciso de uma ajuda minha cliente já faz compras c"
type textarea "x"
type textarea "preciso de uma ajuda minha cliente já faz compras co"
type textarea "x"
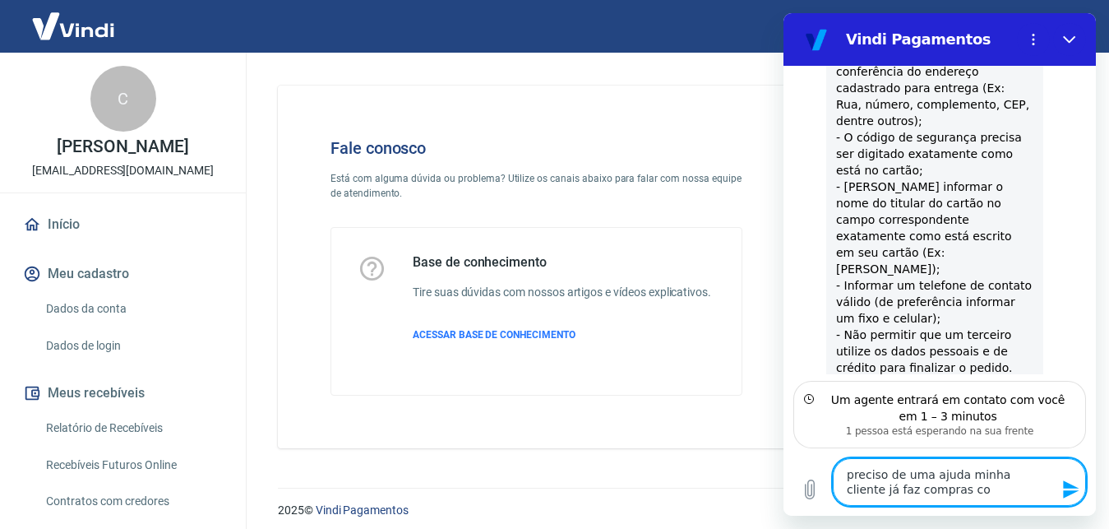
type textarea "preciso de uma ajuda minha cliente já faz compras com"
type textarea "x"
type textarea "preciso de uma ajuda minha cliente já faz compras comi"
type textarea "x"
type textarea "preciso de uma ajuda minha cliente já faz compras comig"
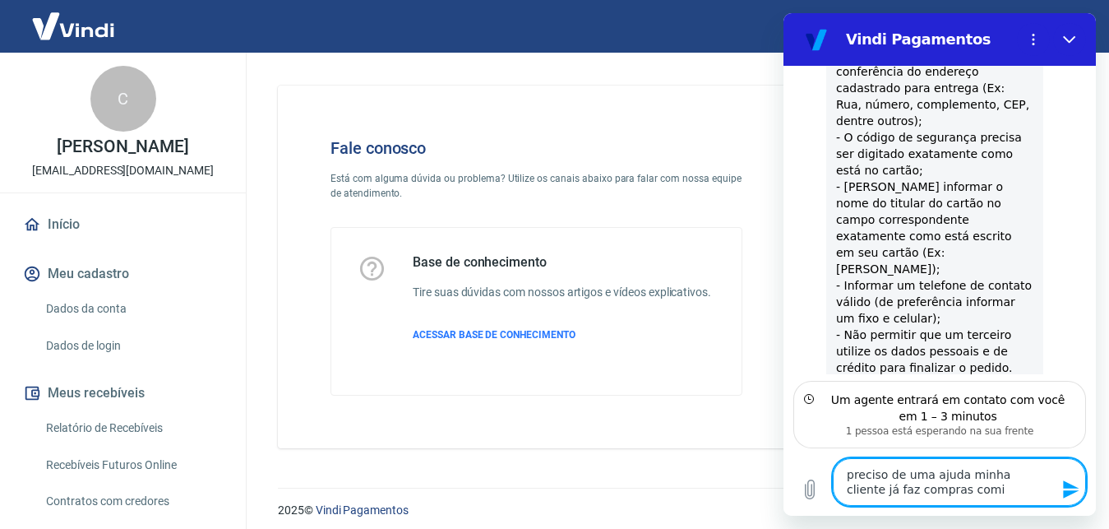
type textarea "x"
type textarea "preciso de uma ajuda minha cliente já faz compras comigo"
type textarea "x"
type textarea "preciso de uma ajuda minha cliente já faz compras comigo"
type textarea "x"
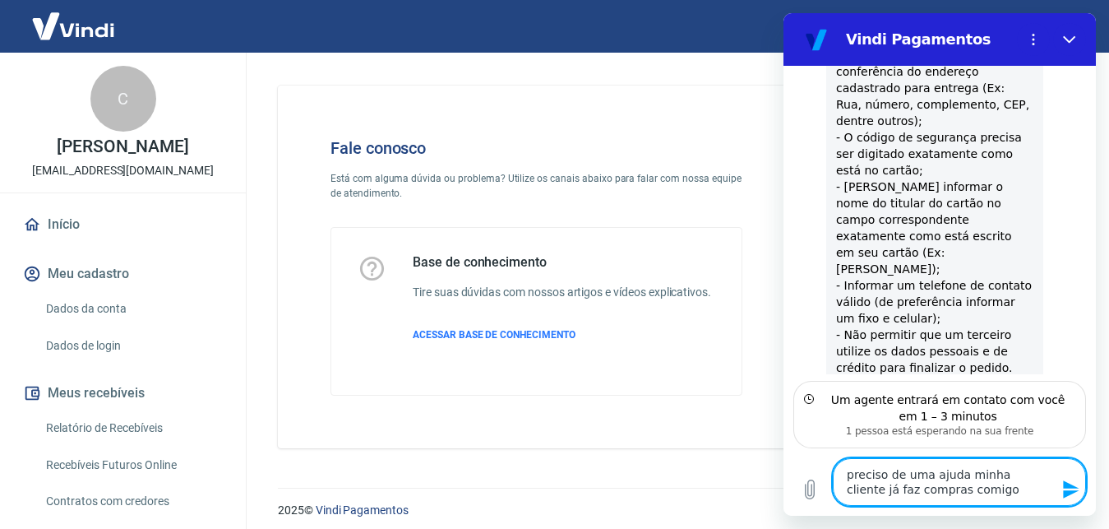
type textarea "preciso de uma ajuda minha cliente já faz compras comigo a"
type textarea "x"
type textarea "preciso de uma ajuda minha cliente já faz compras comigo a"
type textarea "x"
type textarea "preciso de uma ajuda minha cliente já faz compras comigo a a"
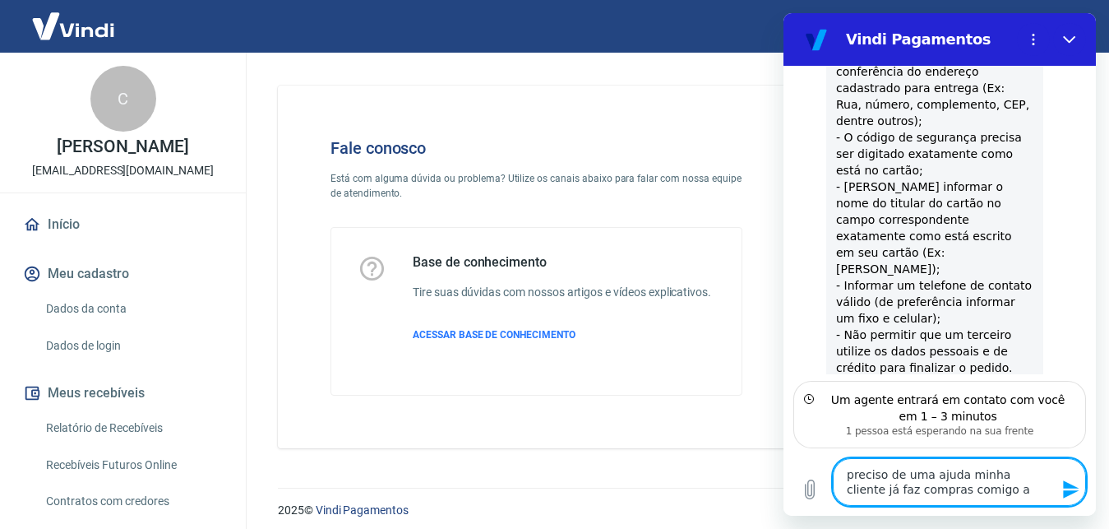
type textarea "x"
type textarea "preciso de uma ajuda minha cliente já faz compras comigo a al"
type textarea "x"
type textarea "preciso de uma ajuda minha cliente já faz compras comigo a alg"
type textarea "x"
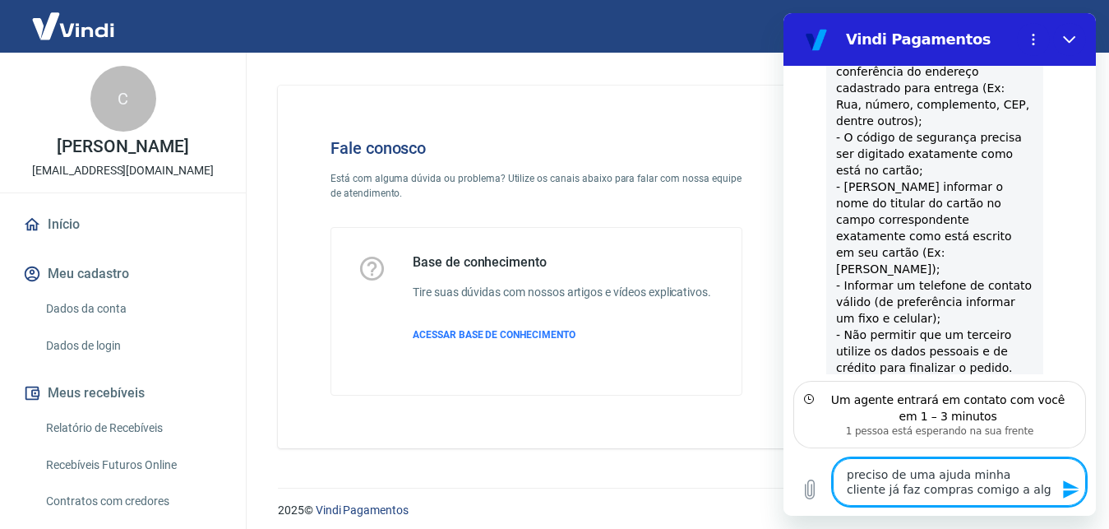
type textarea "preciso de uma ajuda minha cliente já faz compras comigo a algu"
type textarea "x"
type textarea "preciso de uma ajuda minha cliente já faz compras comigo a algun"
type textarea "x"
type textarea "preciso de uma ajuda minha cliente já faz compras comigo a alguns"
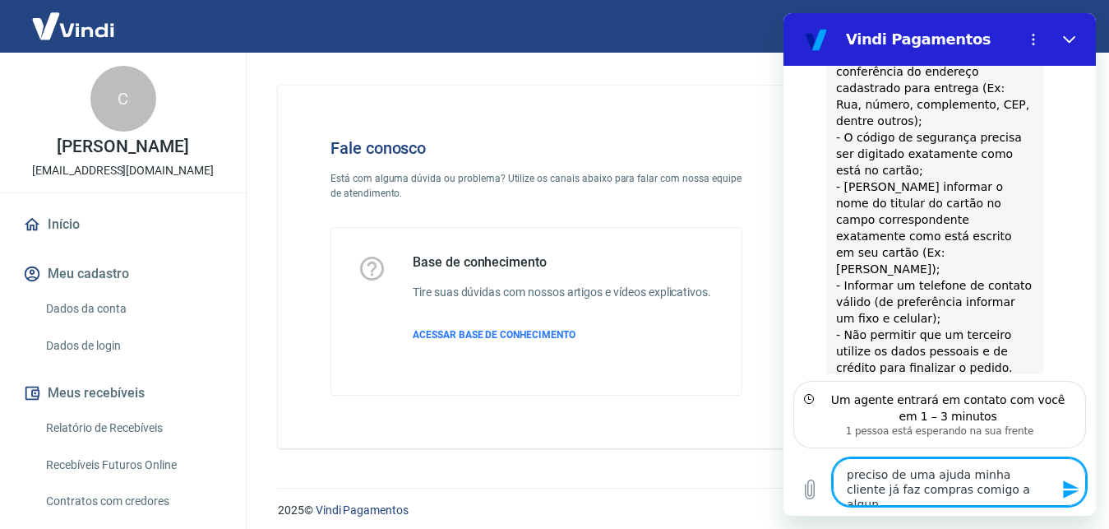
type textarea "x"
type textarea "preciso de uma ajuda minha cliente já faz compras comigo a alguns"
type textarea "x"
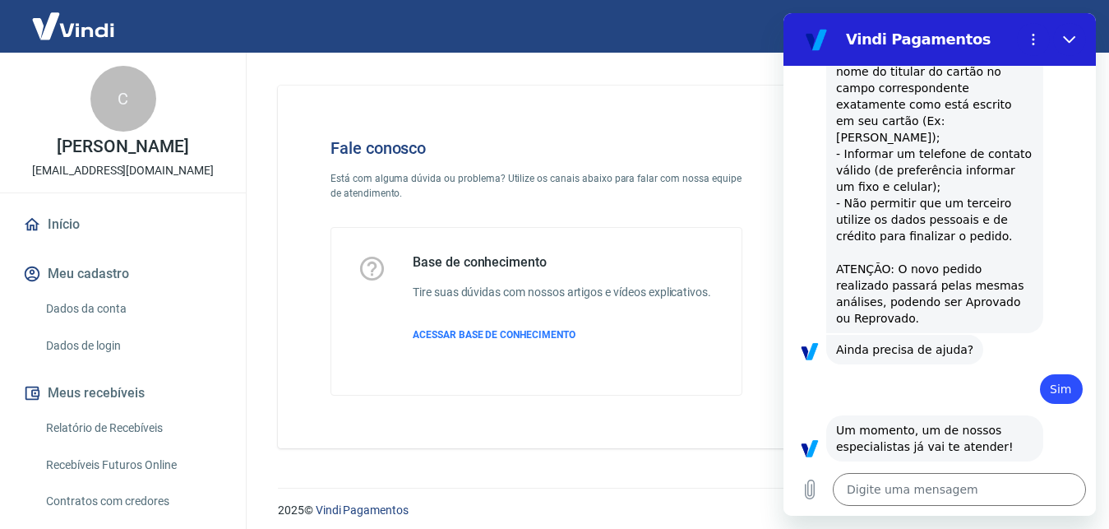
scroll to position [1853, 0]
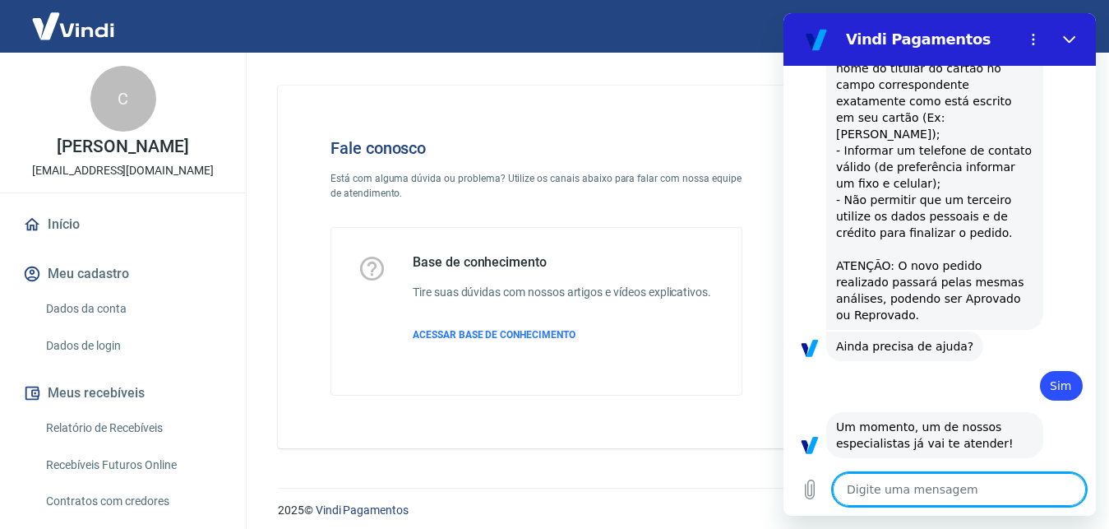
click at [916, 487] on textarea at bounding box center [959, 489] width 253 height 33
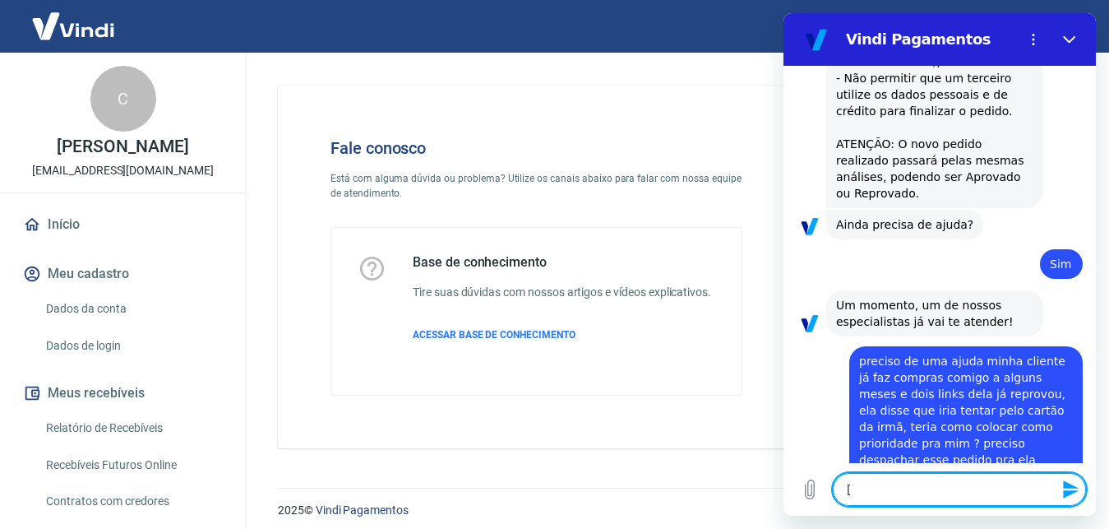
scroll to position [1978, 0]
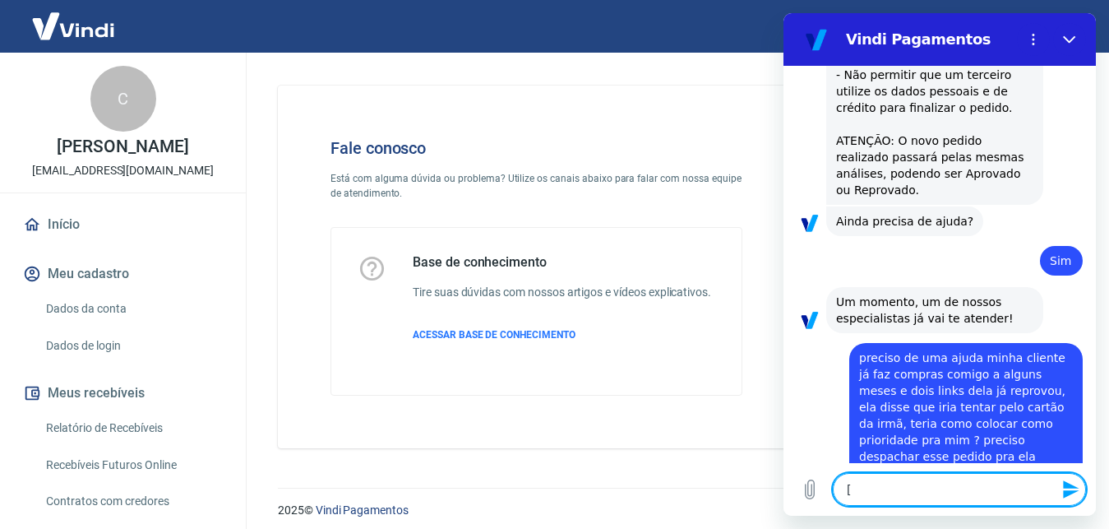
paste textarea "223602499"
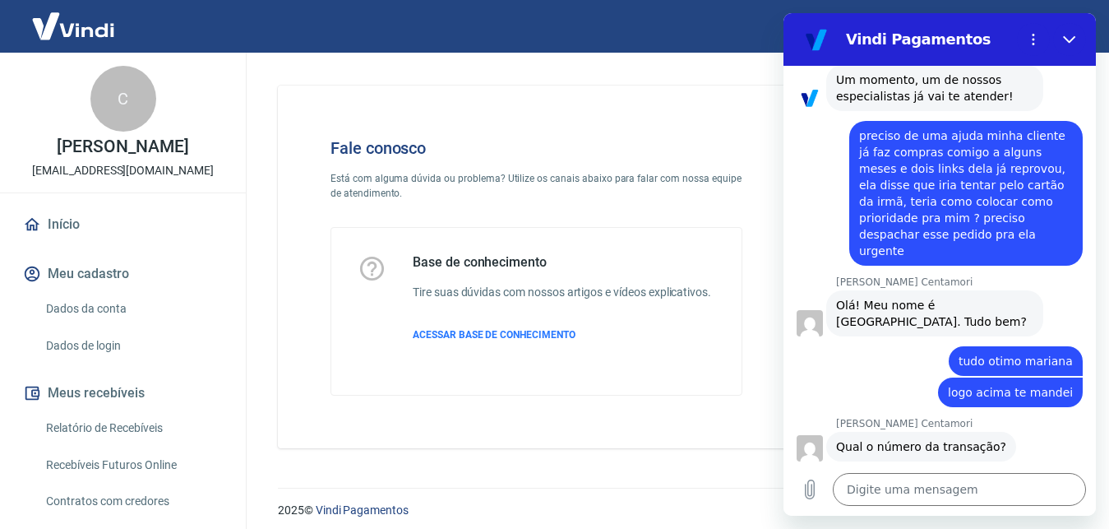
scroll to position [2203, 0]
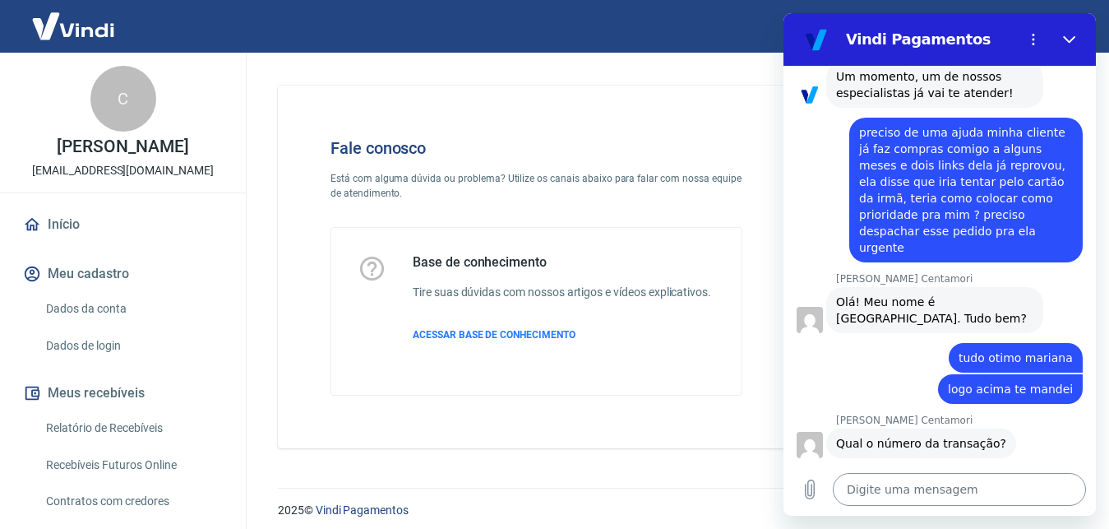
click at [875, 478] on textarea at bounding box center [959, 489] width 253 height 33
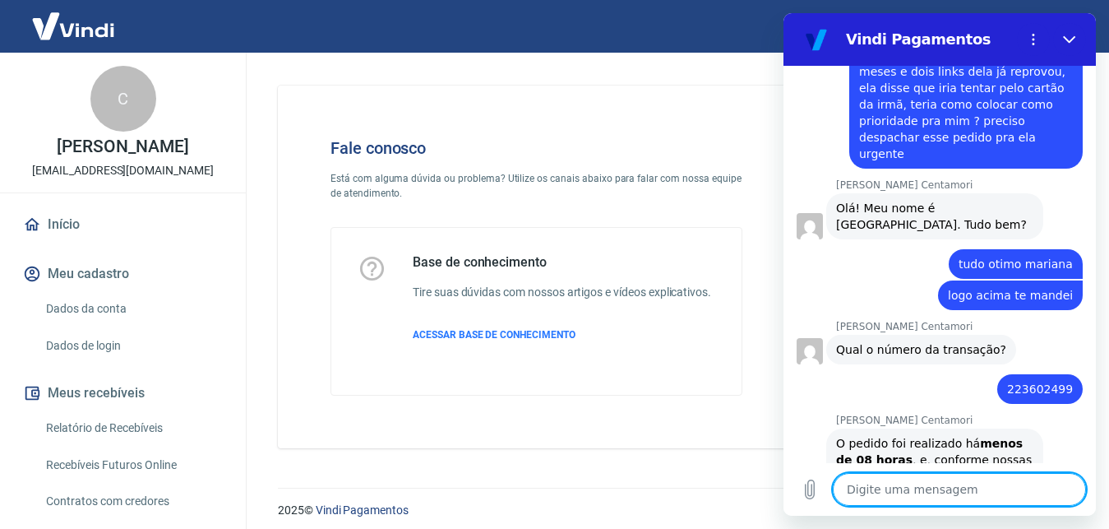
scroll to position [2535, 0]
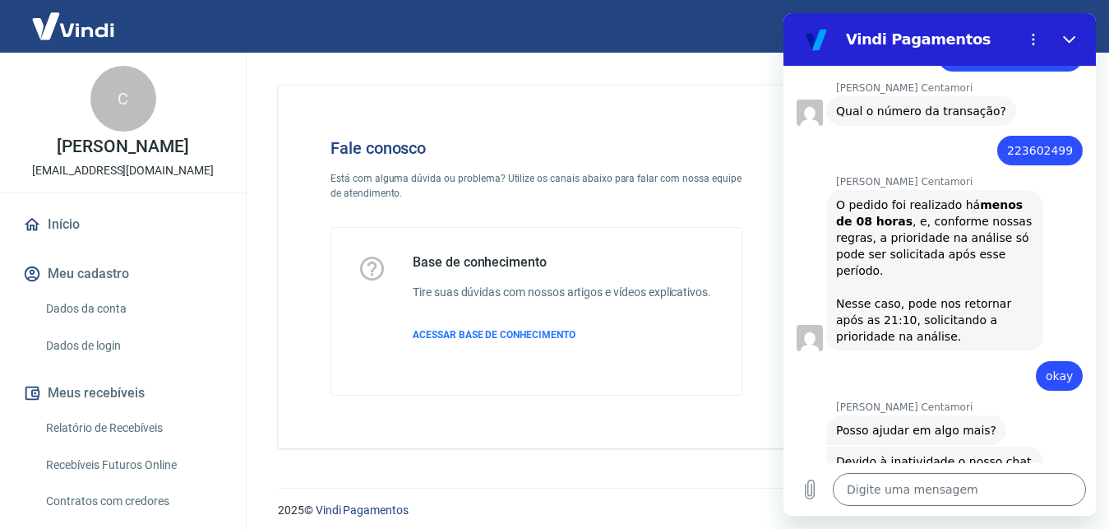
click at [597, 224] on div "Fale conosco Está com alguma dúvida ou problema? Utilize os canais abaixo para …" at bounding box center [536, 267] width 464 height 310
